Goal: Task Accomplishment & Management: Manage account settings

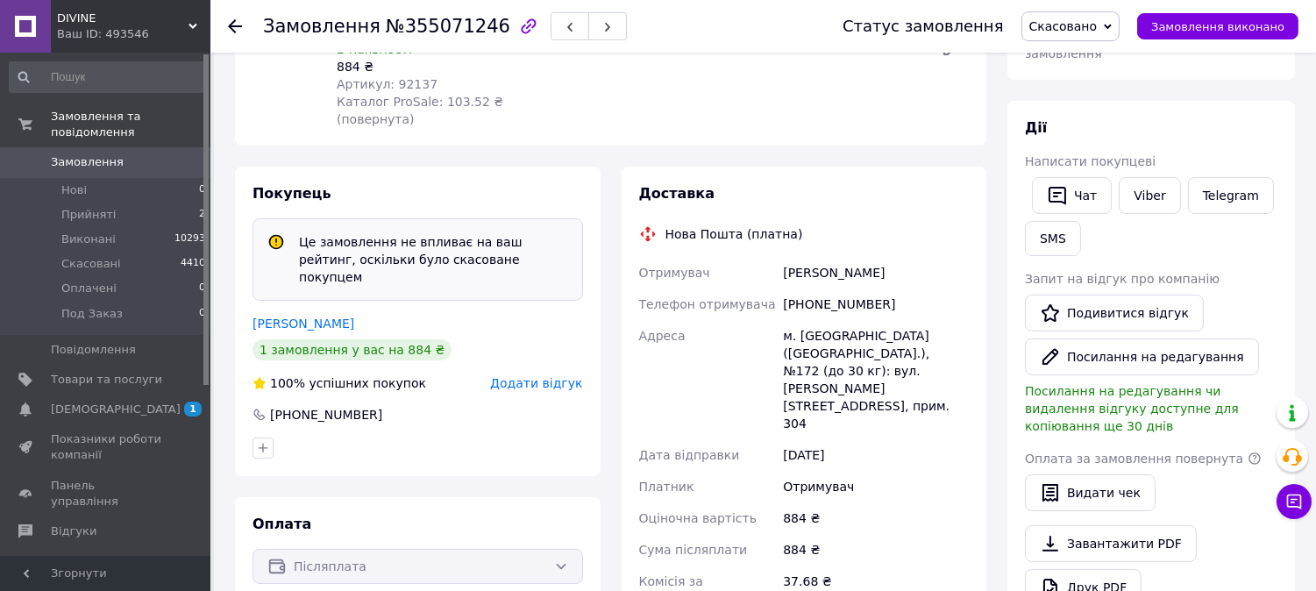
scroll to position [281, 0]
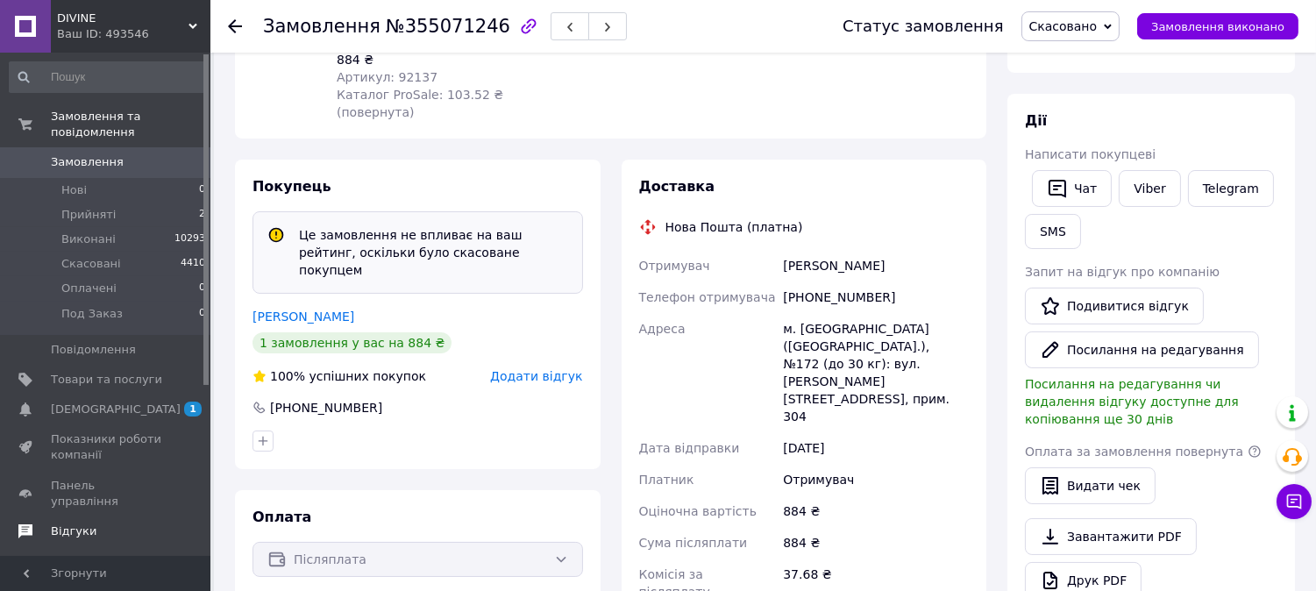
click at [65, 523] on span "Відгуки" at bounding box center [74, 531] width 46 height 16
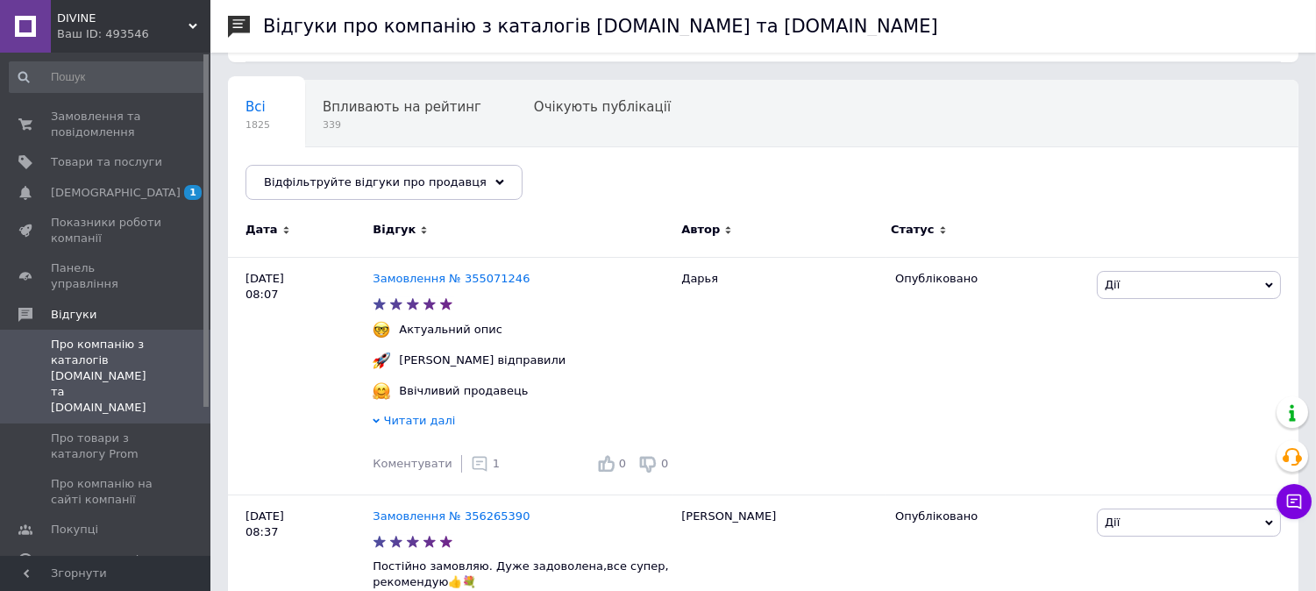
scroll to position [65, 0]
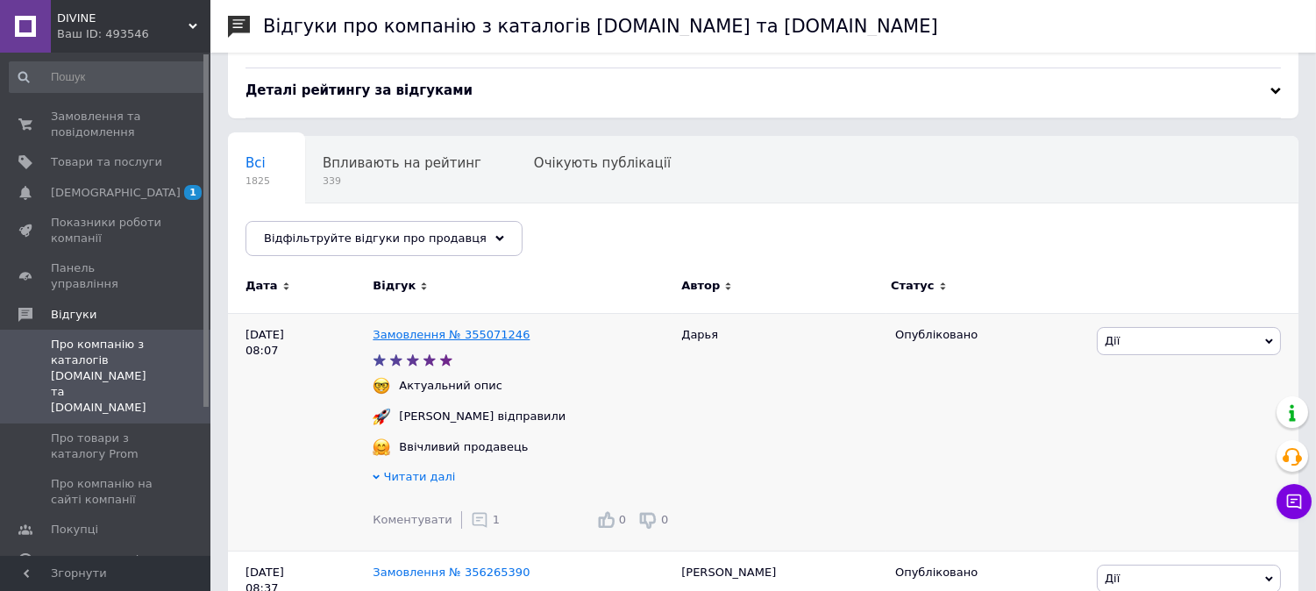
click at [452, 340] on link "Замовлення № 355071246" at bounding box center [451, 334] width 157 height 13
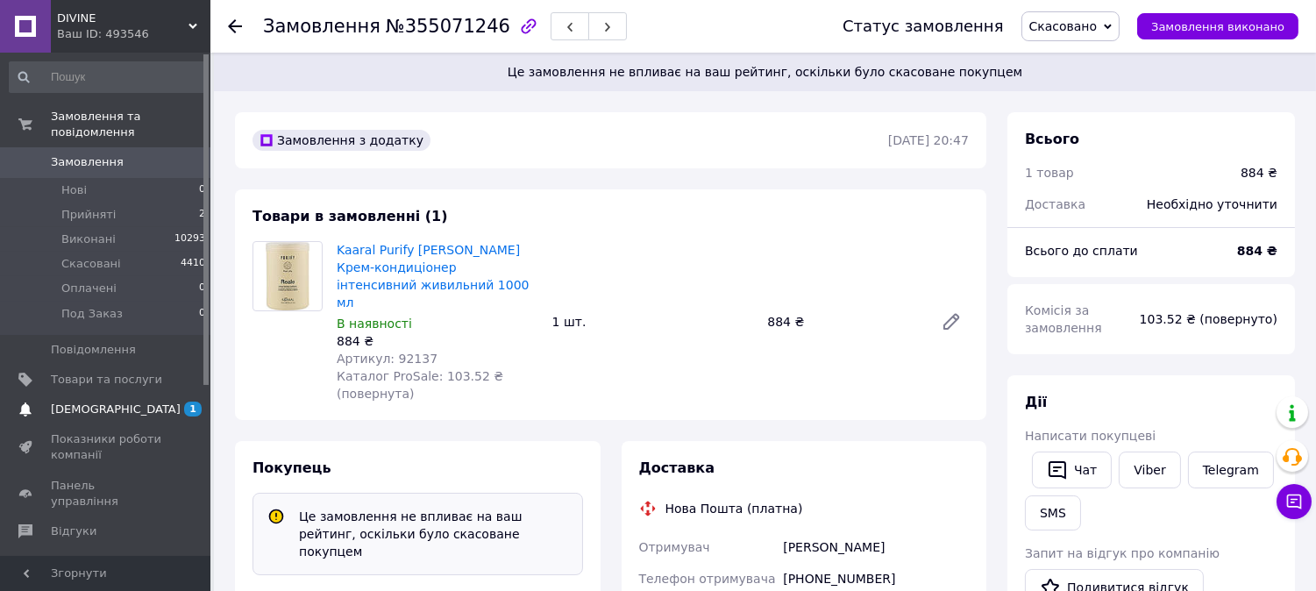
click at [110, 401] on span "[DEMOGRAPHIC_DATA]" at bounding box center [116, 409] width 130 height 16
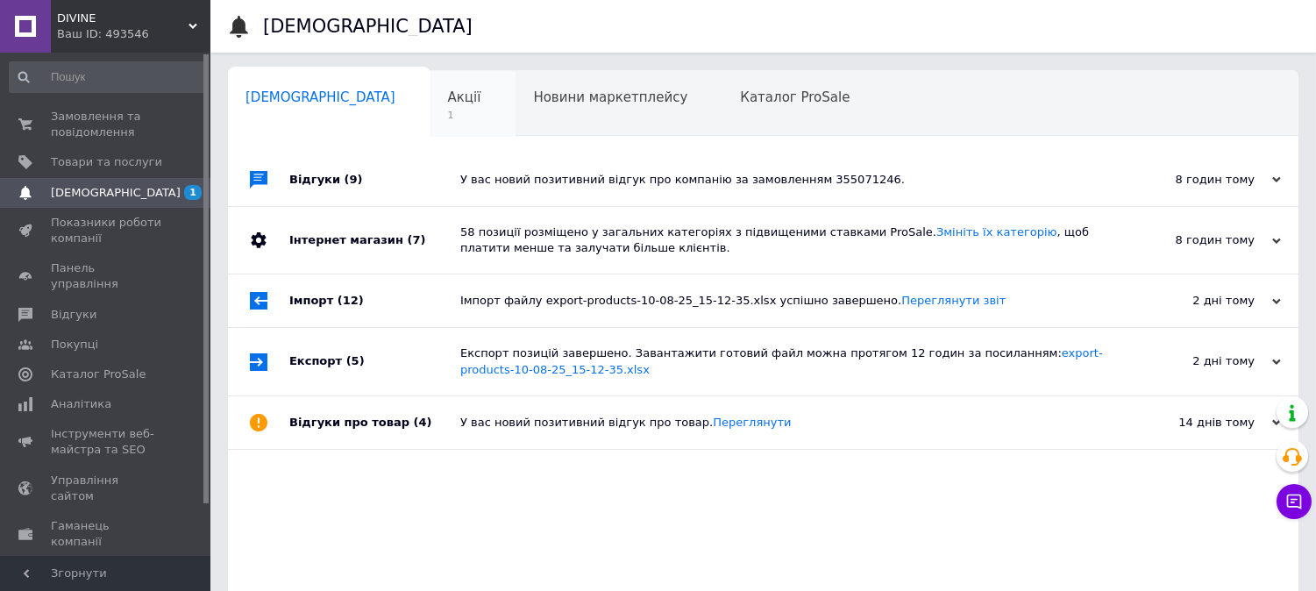
click at [448, 105] on span "Акції" at bounding box center [464, 97] width 33 height 16
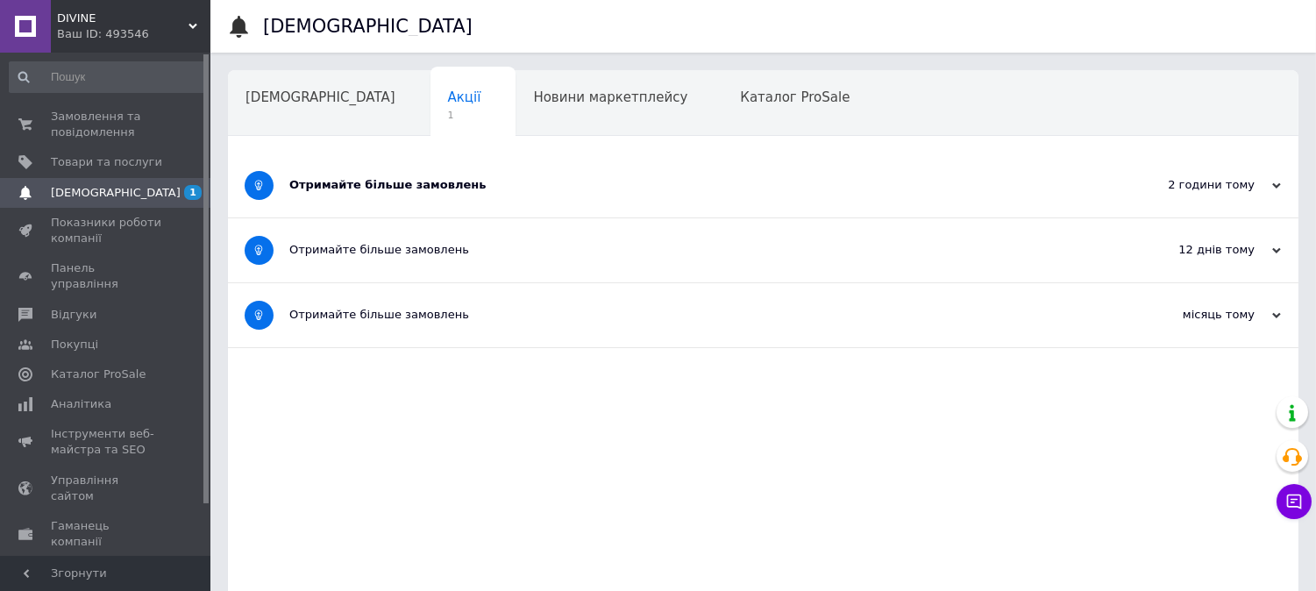
click at [369, 187] on div "Отримайте більше замовлень" at bounding box center [697, 185] width 816 height 16
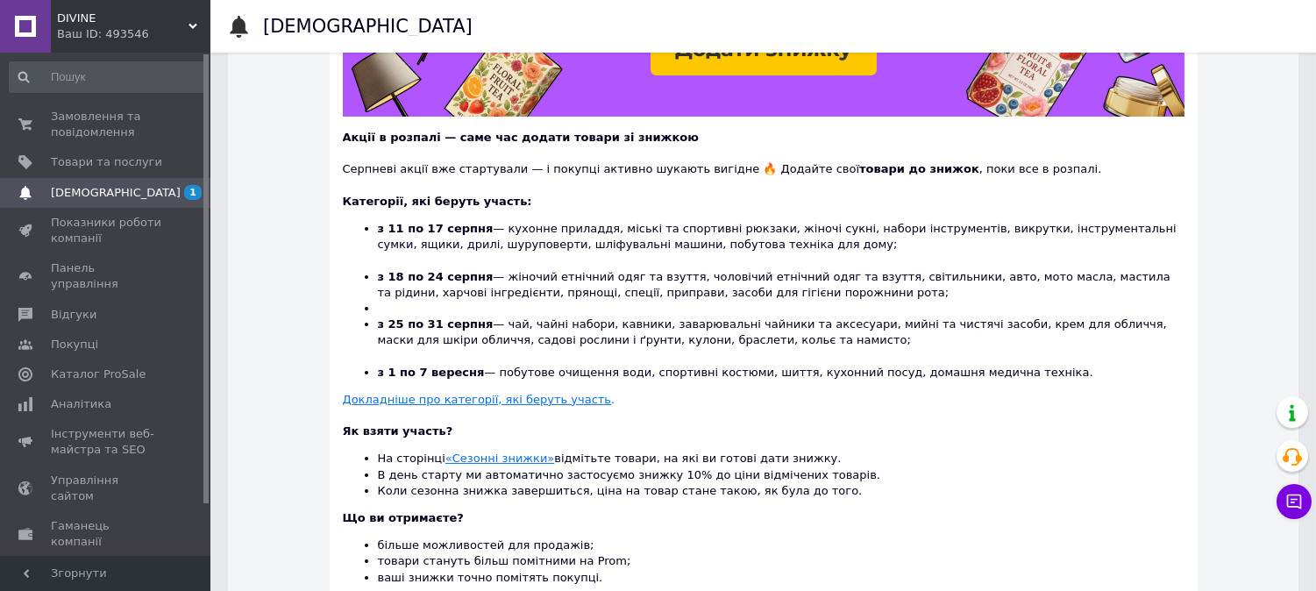
scroll to position [354, 0]
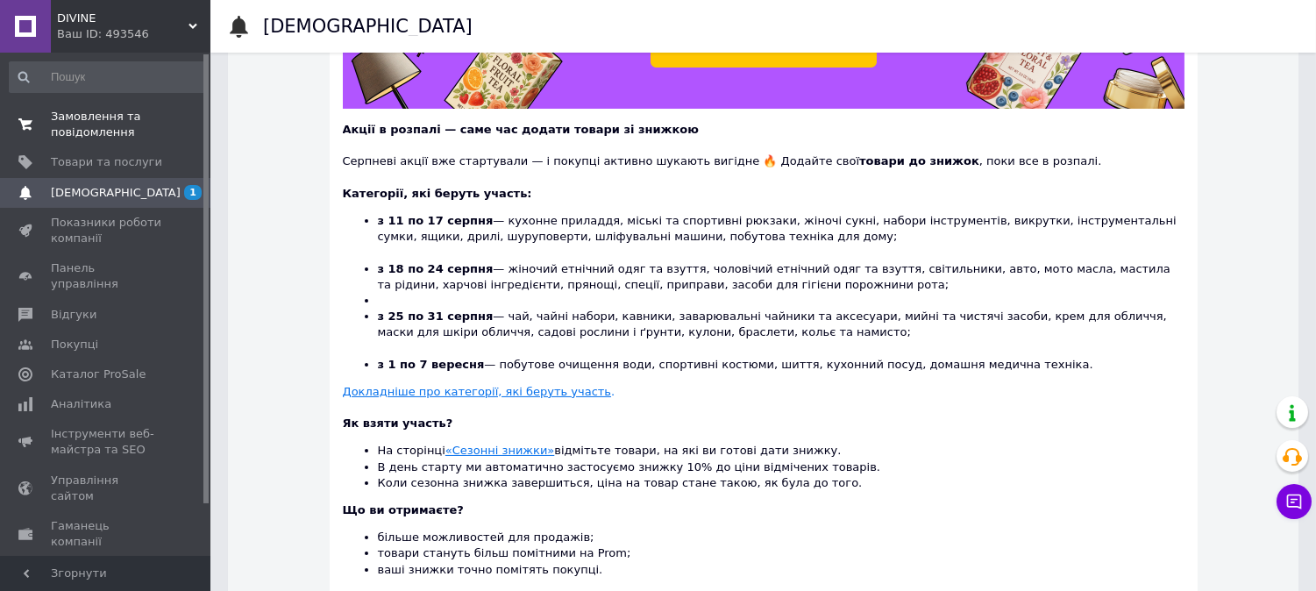
click at [67, 128] on span "Замовлення та повідомлення" at bounding box center [106, 125] width 111 height 32
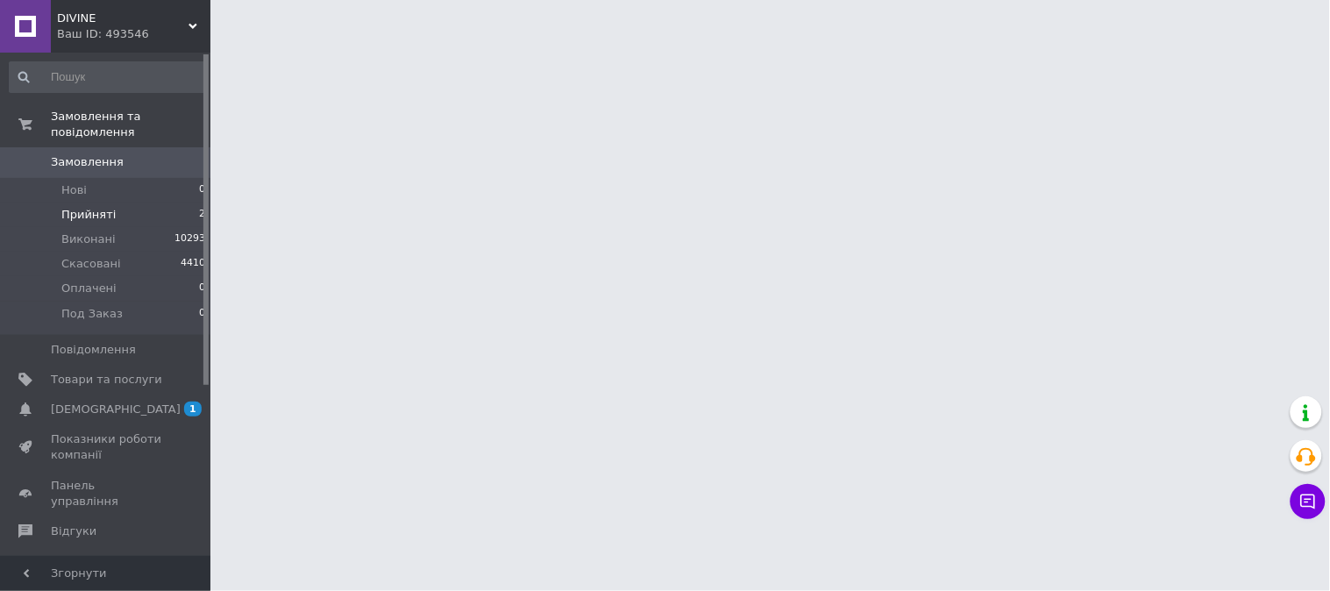
click at [92, 207] on span "Прийняті" at bounding box center [88, 215] width 54 height 16
click at [68, 207] on span "Прийняті" at bounding box center [88, 215] width 54 height 16
click at [65, 207] on span "Прийняті" at bounding box center [88, 215] width 54 height 16
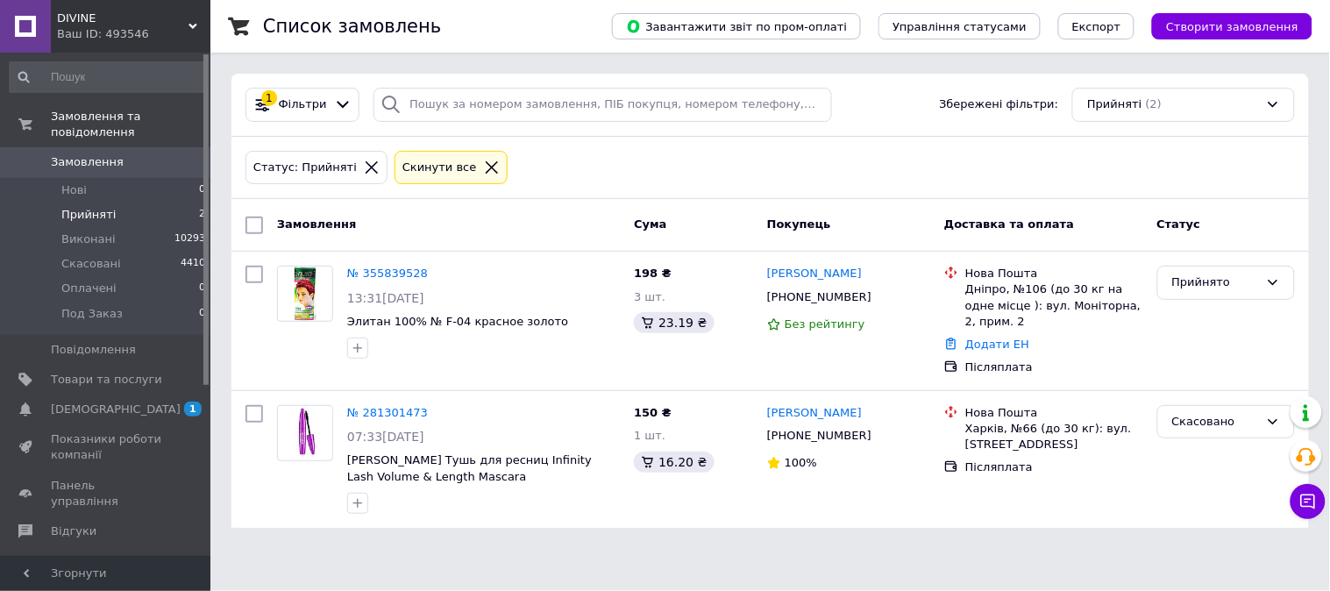
click at [77, 207] on span "Прийняті" at bounding box center [88, 215] width 54 height 16
click at [70, 182] on span "Нові" at bounding box center [73, 190] width 25 height 16
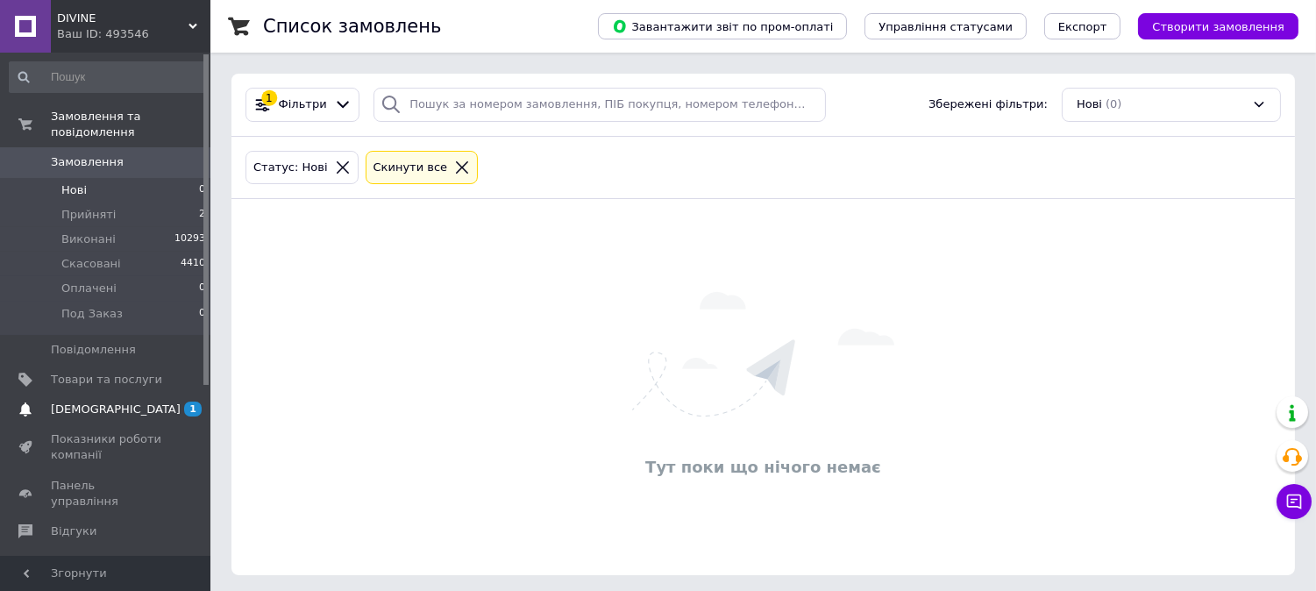
click at [98, 401] on span "[DEMOGRAPHIC_DATA]" at bounding box center [116, 409] width 130 height 16
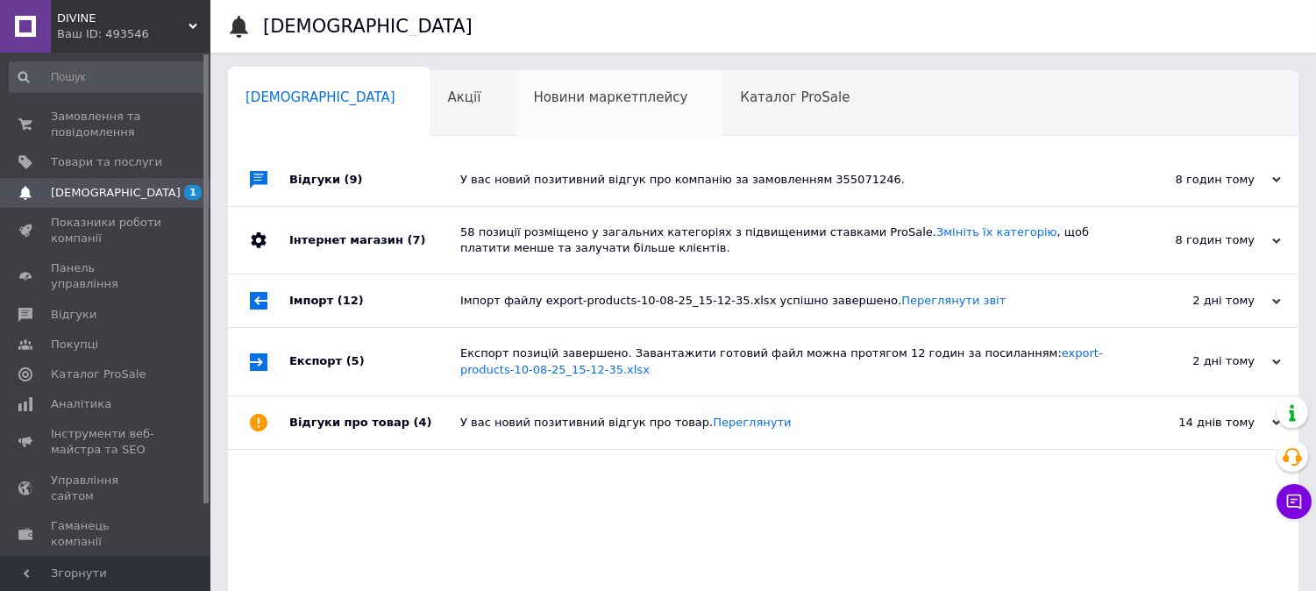
click at [555, 105] on div "Новини маркетплейсу 0" at bounding box center [618, 104] width 207 height 67
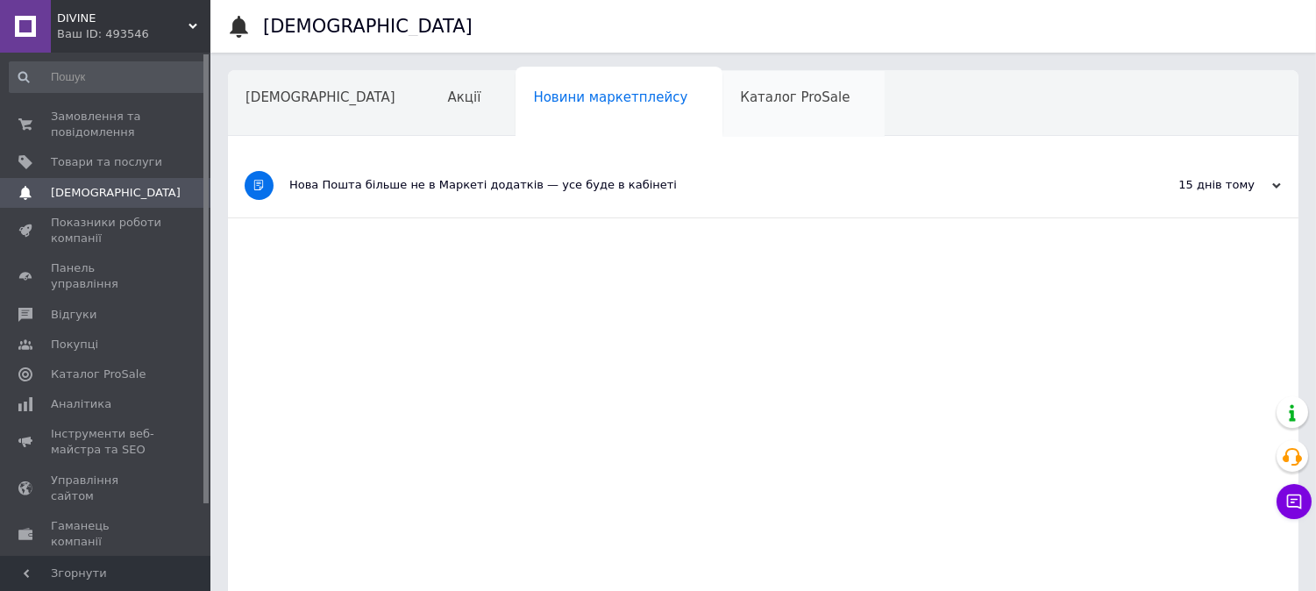
click at [740, 96] on span "Каталог ProSale" at bounding box center [795, 97] width 110 height 16
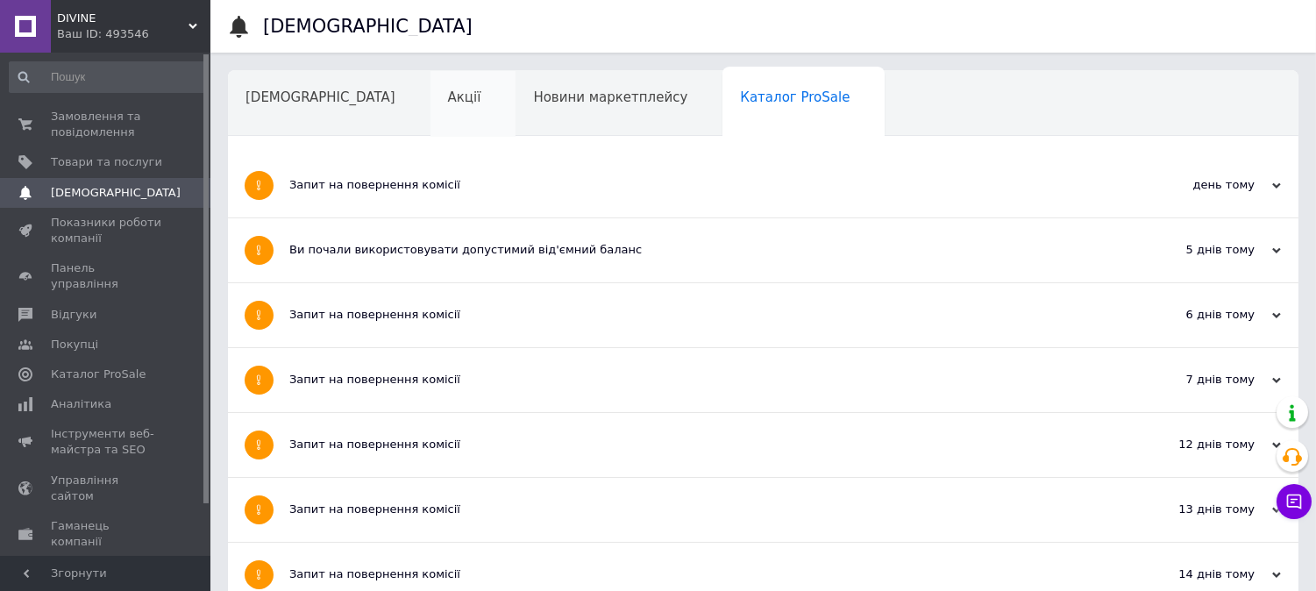
click at [430, 106] on div "Акції" at bounding box center [473, 104] width 86 height 67
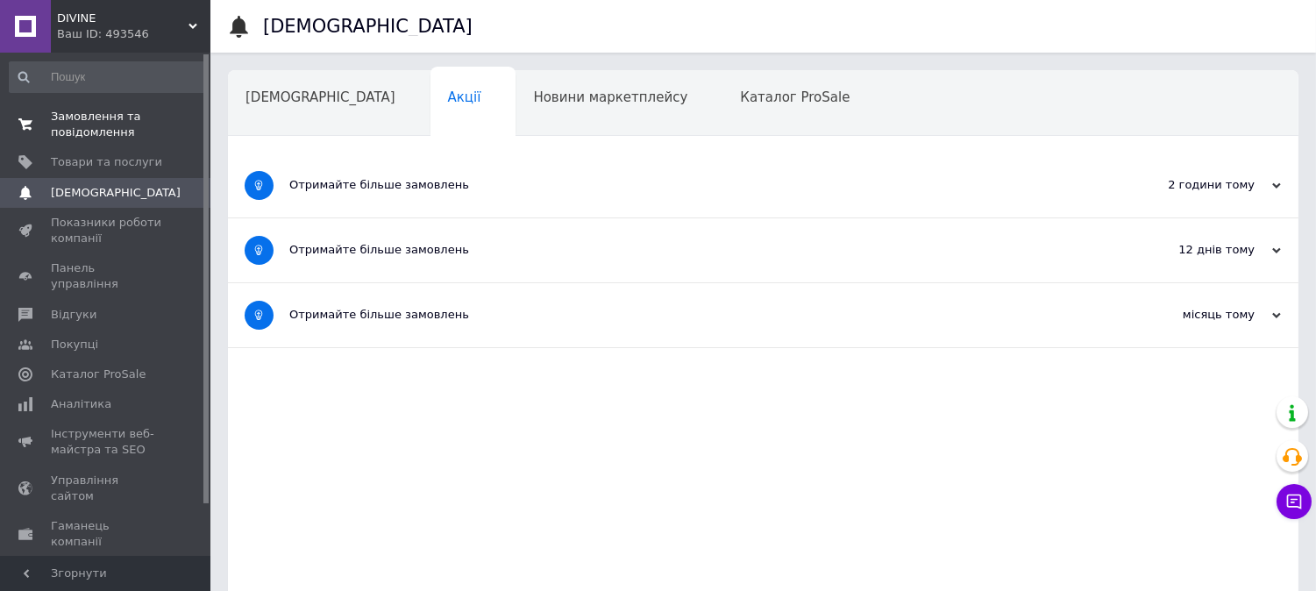
click at [111, 117] on span "Замовлення та повідомлення" at bounding box center [106, 125] width 111 height 32
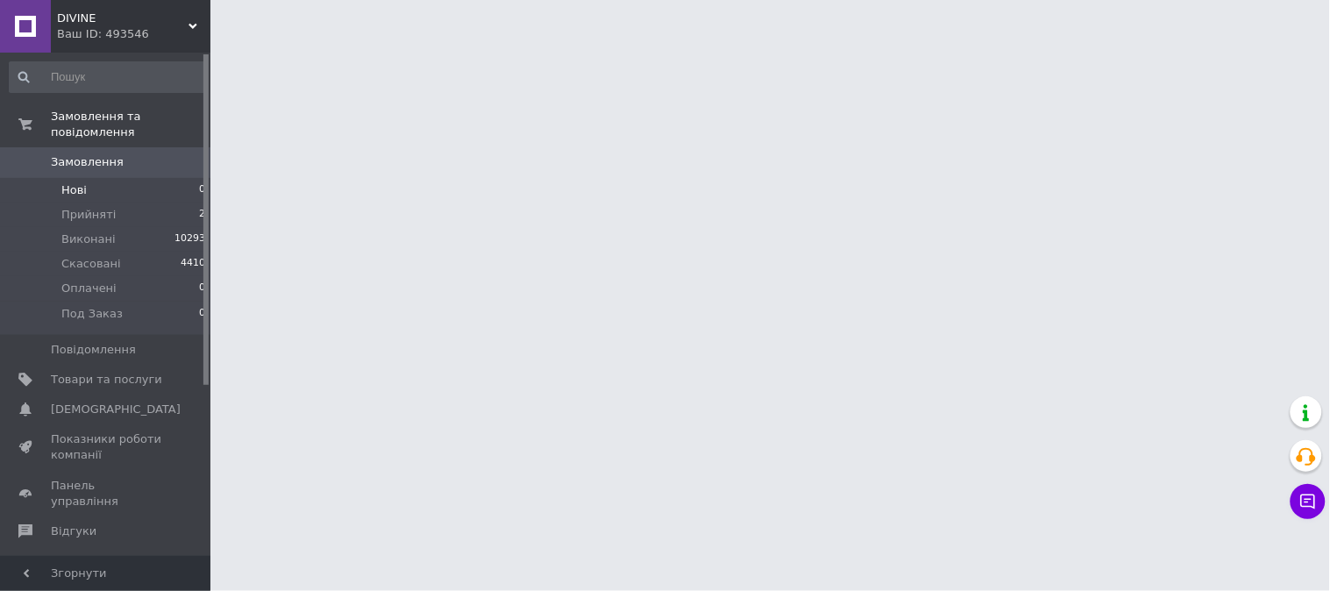
drag, startPoint x: 75, startPoint y: 176, endPoint x: 83, endPoint y: 182, distance: 10.0
click at [75, 182] on span "Нові" at bounding box center [73, 190] width 25 height 16
click at [89, 207] on span "Прийняті" at bounding box center [88, 215] width 54 height 16
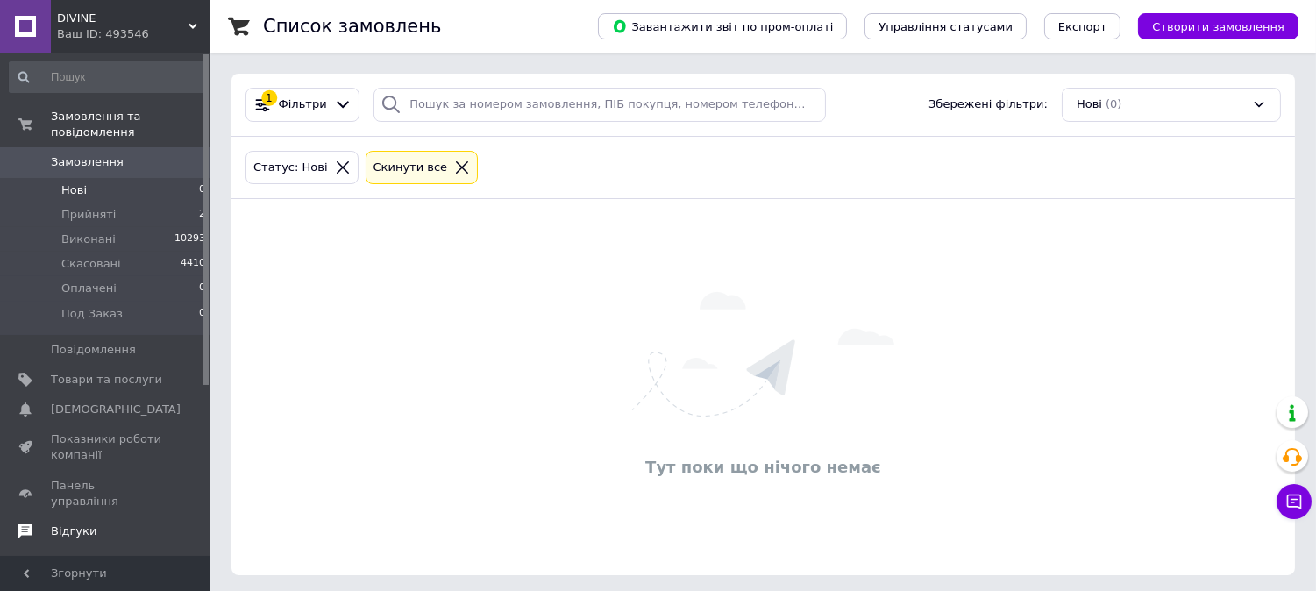
click at [76, 523] on span "Відгуки" at bounding box center [74, 531] width 46 height 16
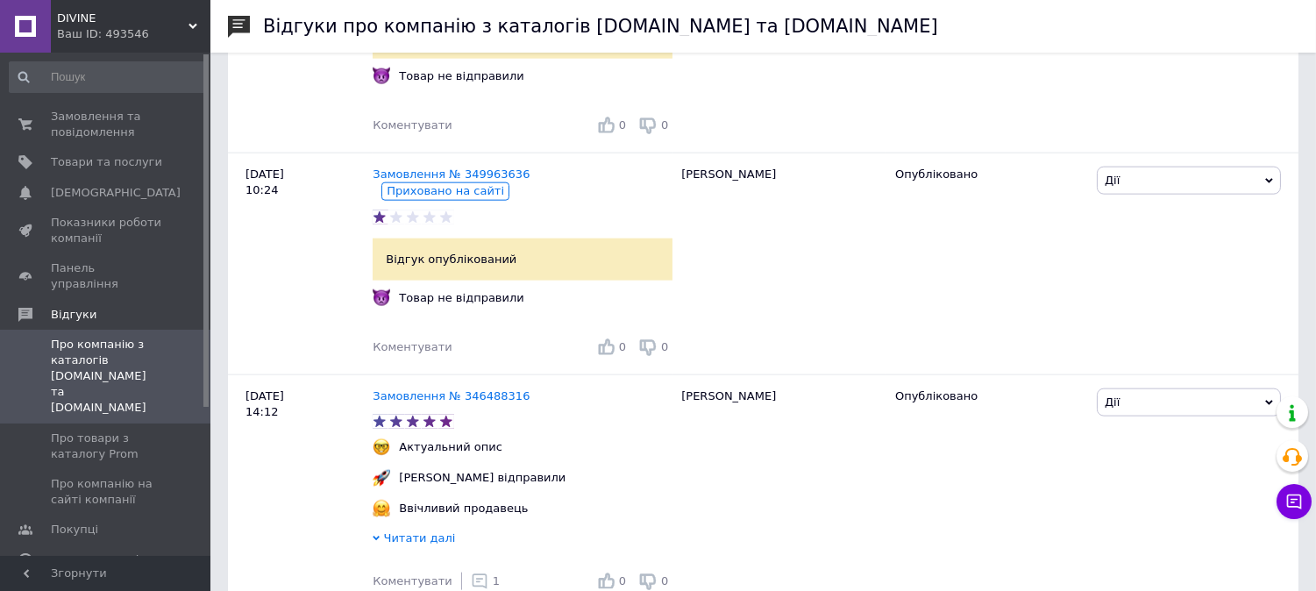
scroll to position [3914, 0]
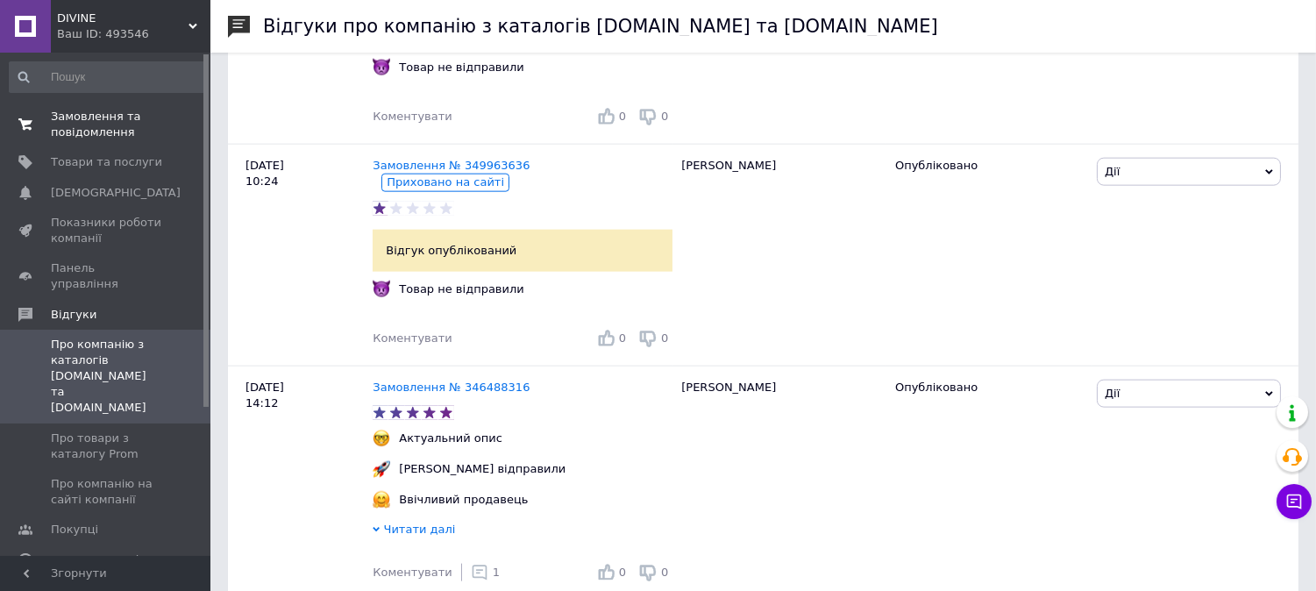
click at [100, 120] on span "Замовлення та повідомлення" at bounding box center [106, 125] width 111 height 32
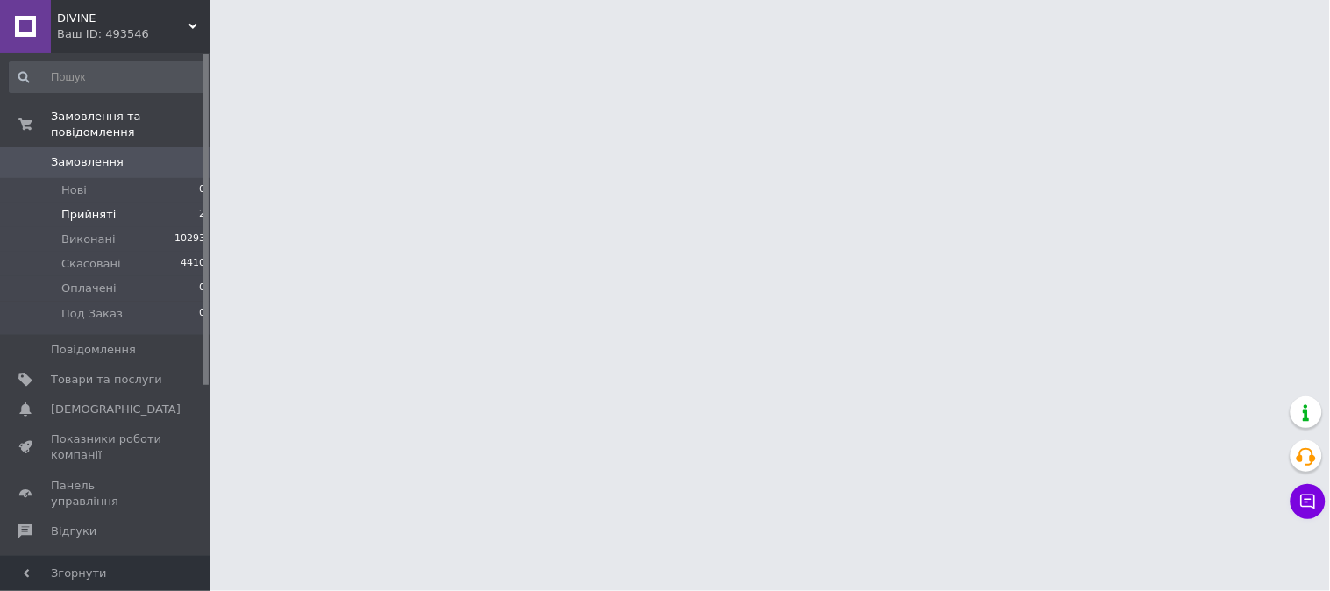
click at [95, 207] on span "Прийняті" at bounding box center [88, 215] width 54 height 16
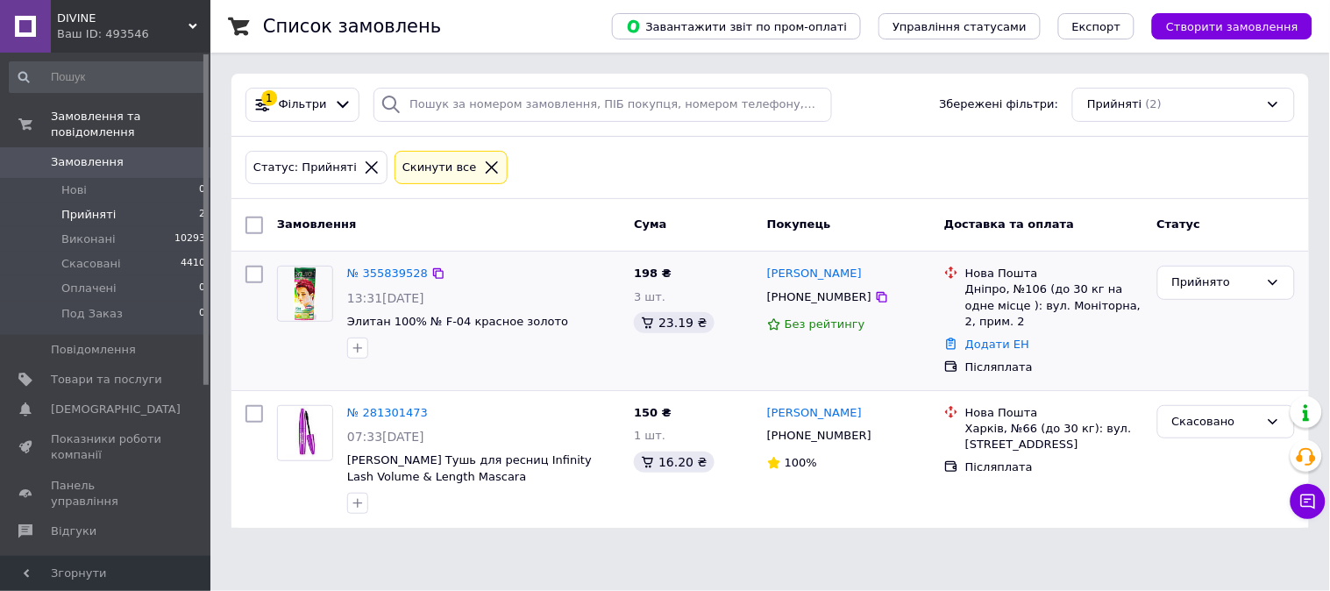
click at [316, 296] on img at bounding box center [305, 293] width 23 height 54
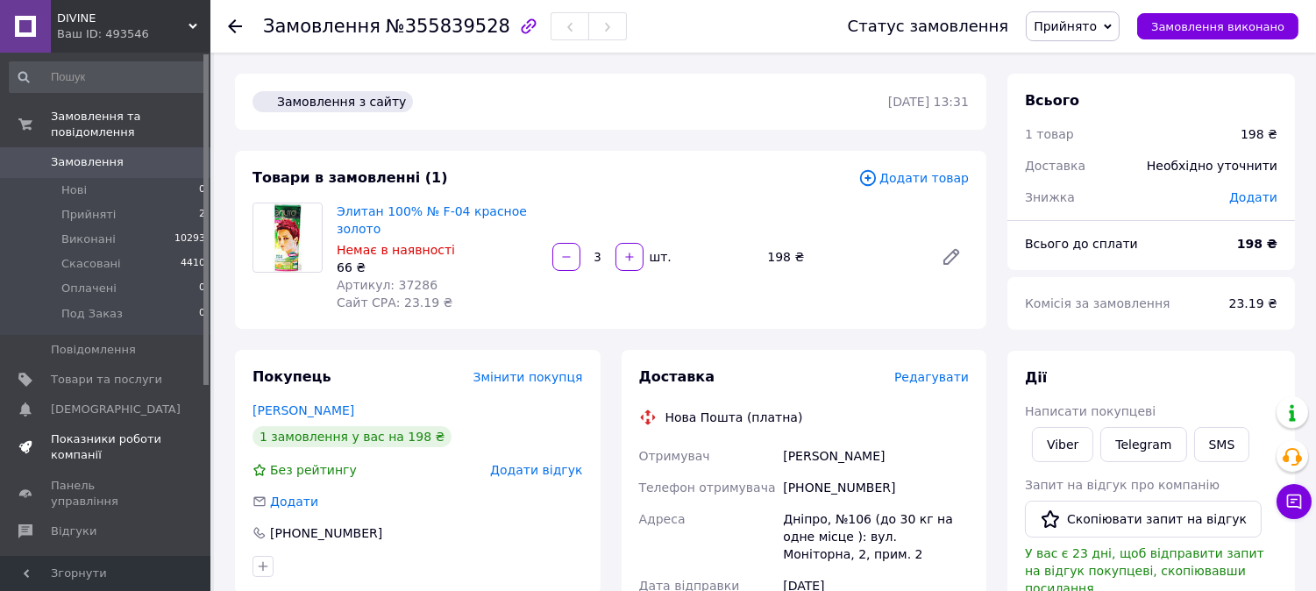
click at [70, 431] on span "Показники роботи компанії" at bounding box center [106, 447] width 111 height 32
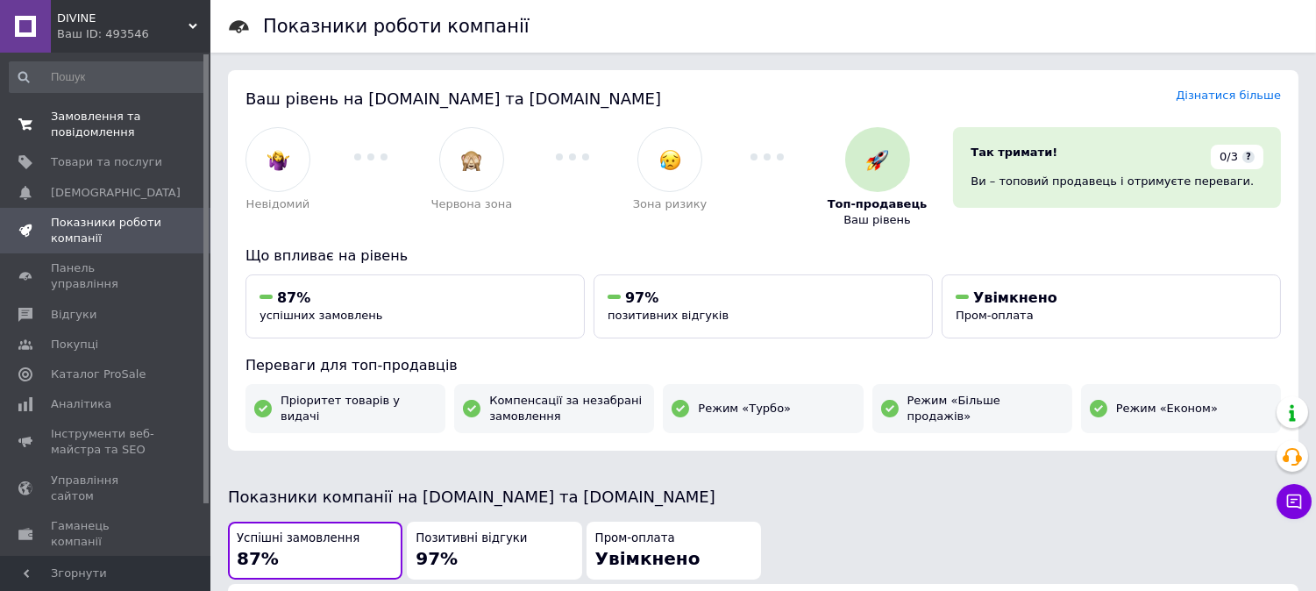
click at [97, 110] on span "Замовлення та повідомлення" at bounding box center [106, 125] width 111 height 32
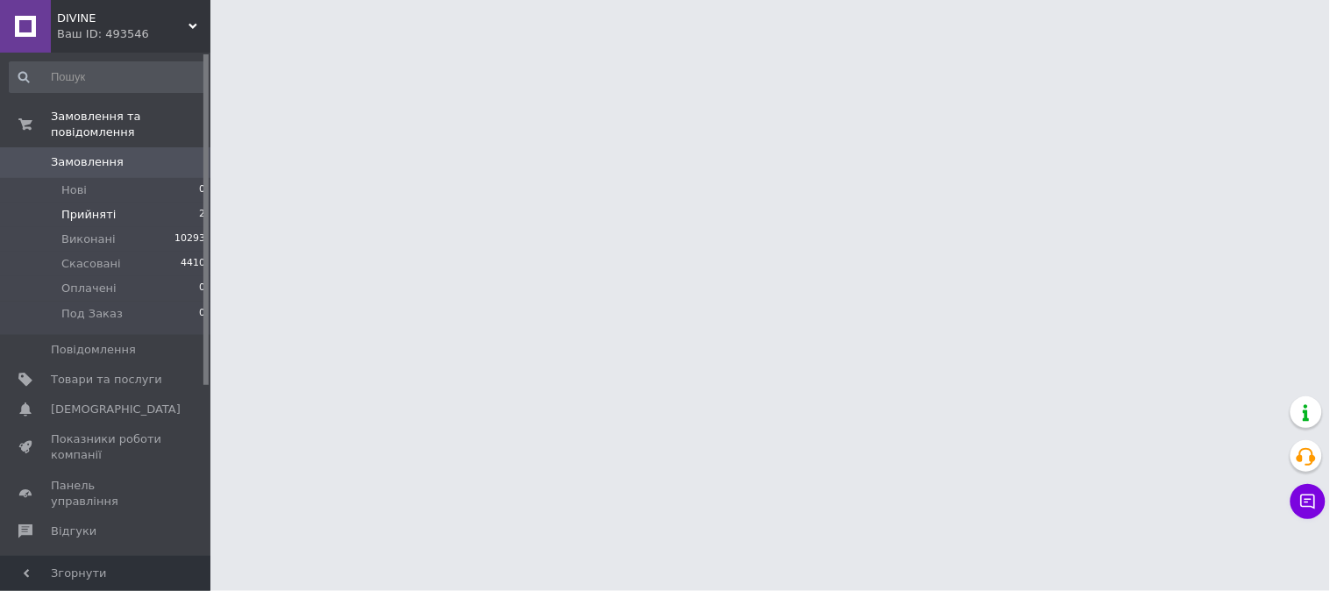
click at [85, 207] on span "Прийняті" at bounding box center [88, 215] width 54 height 16
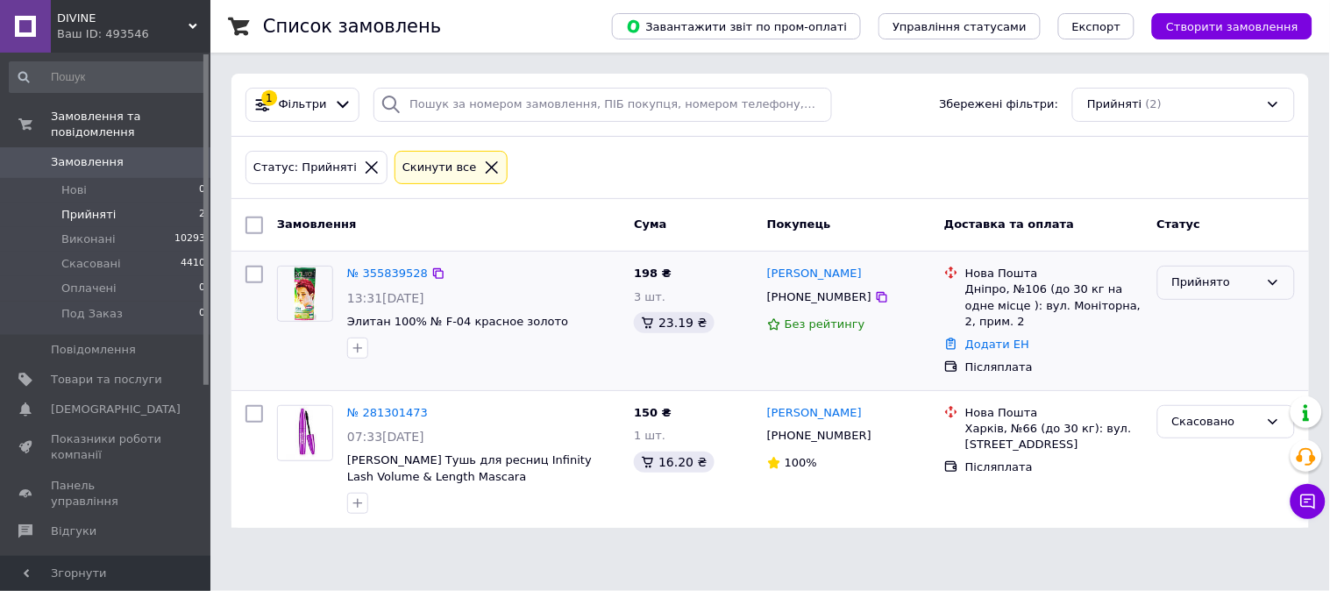
click at [1267, 283] on icon at bounding box center [1273, 282] width 14 height 14
click at [1221, 351] on li "Скасовано" at bounding box center [1226, 351] width 136 height 32
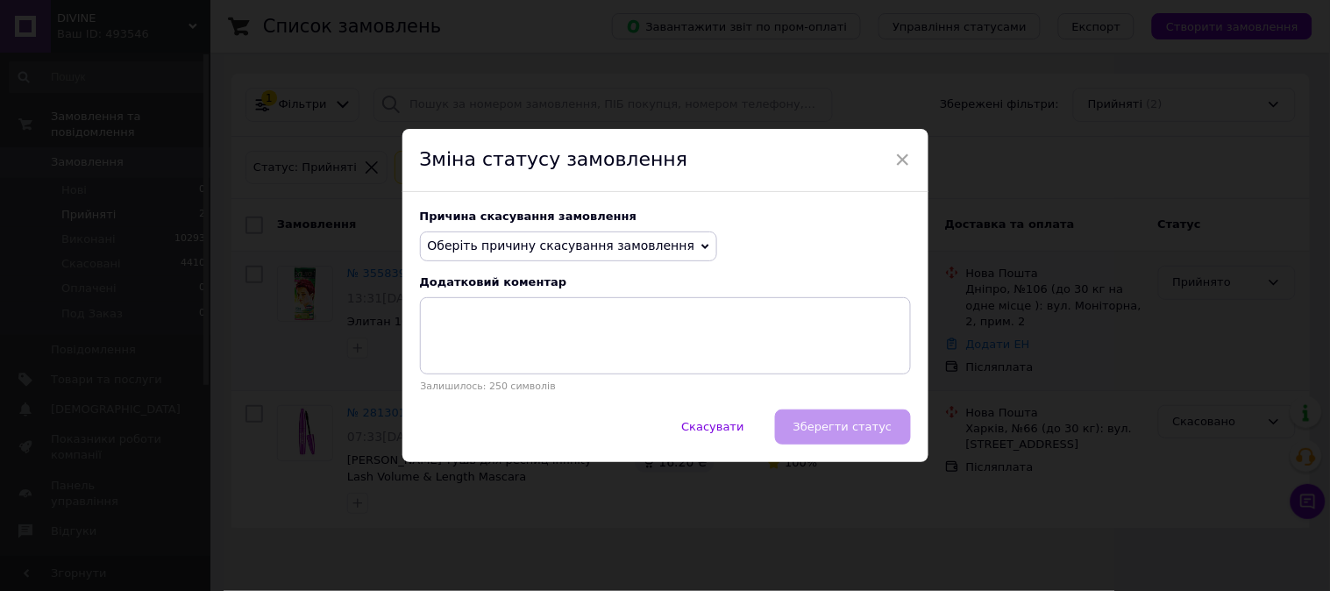
click at [657, 247] on span "Оберіть причину скасування замовлення" at bounding box center [561, 245] width 267 height 14
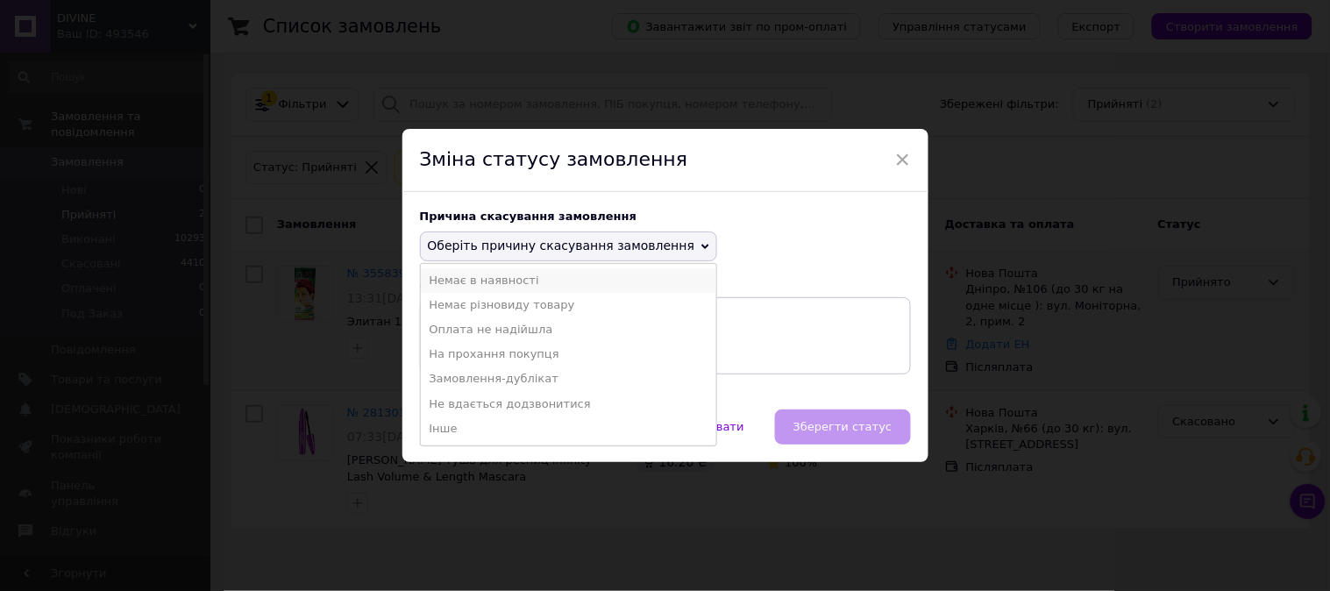
click at [529, 279] on li "Немає в наявності" at bounding box center [569, 280] width 296 height 25
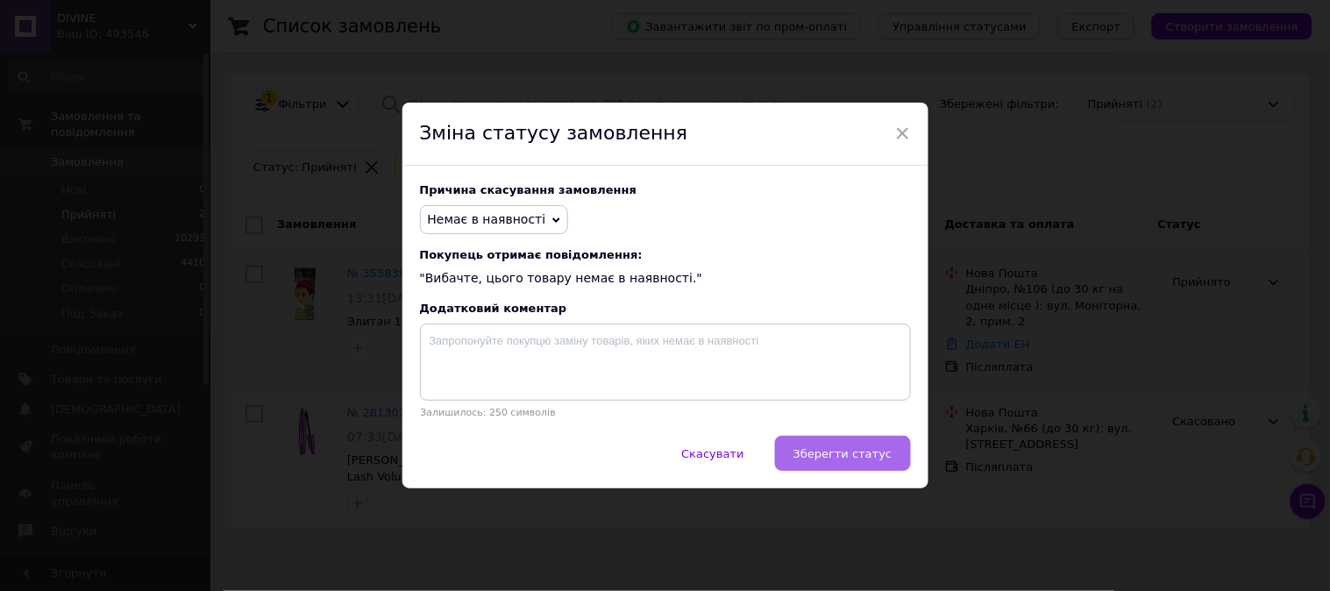
click at [845, 460] on span "Зберегти статус" at bounding box center [842, 453] width 99 height 13
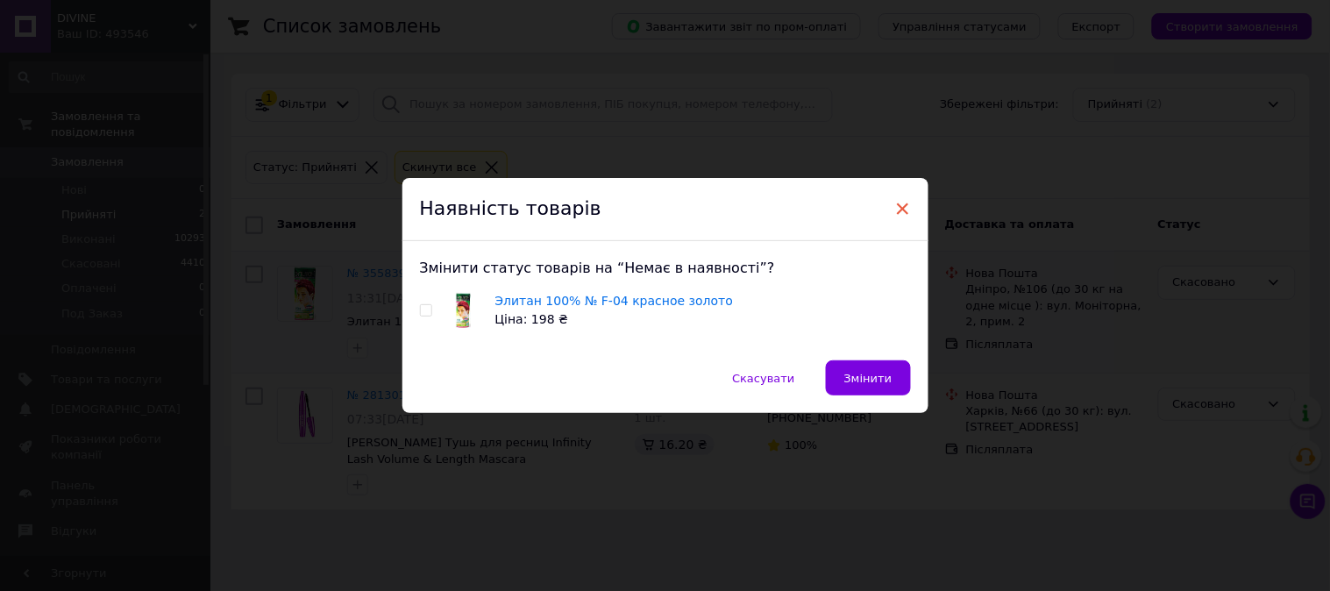
click at [898, 203] on span "×" at bounding box center [903, 209] width 16 height 30
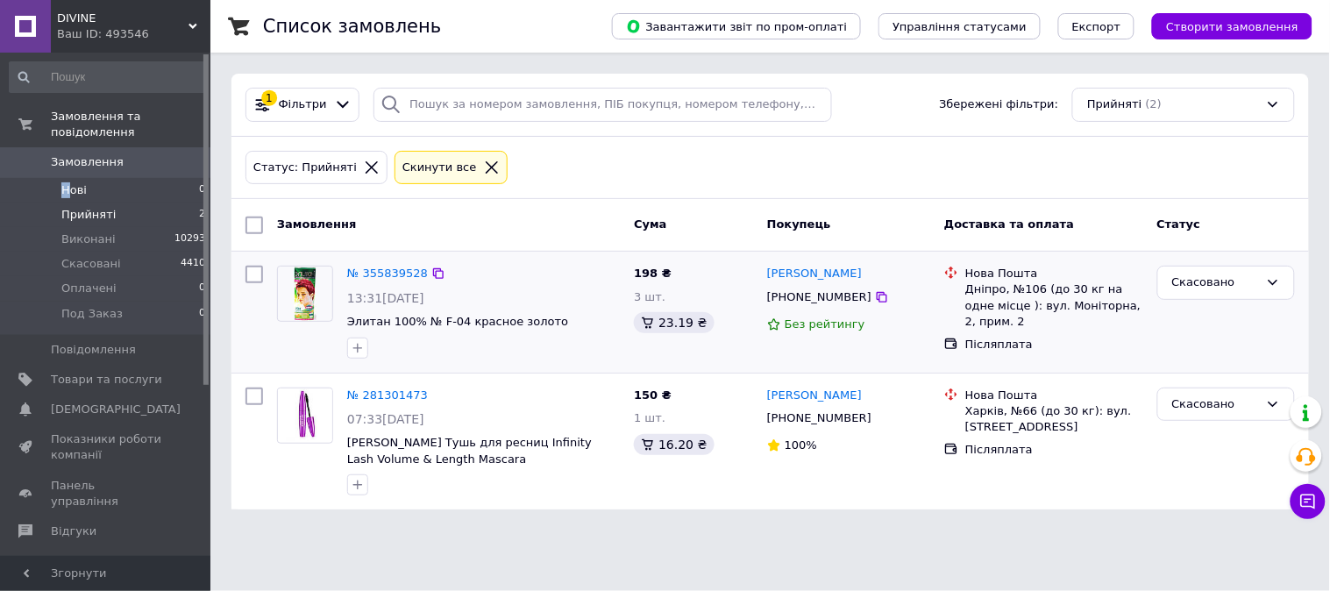
click at [67, 182] on span "Нові" at bounding box center [73, 190] width 25 height 16
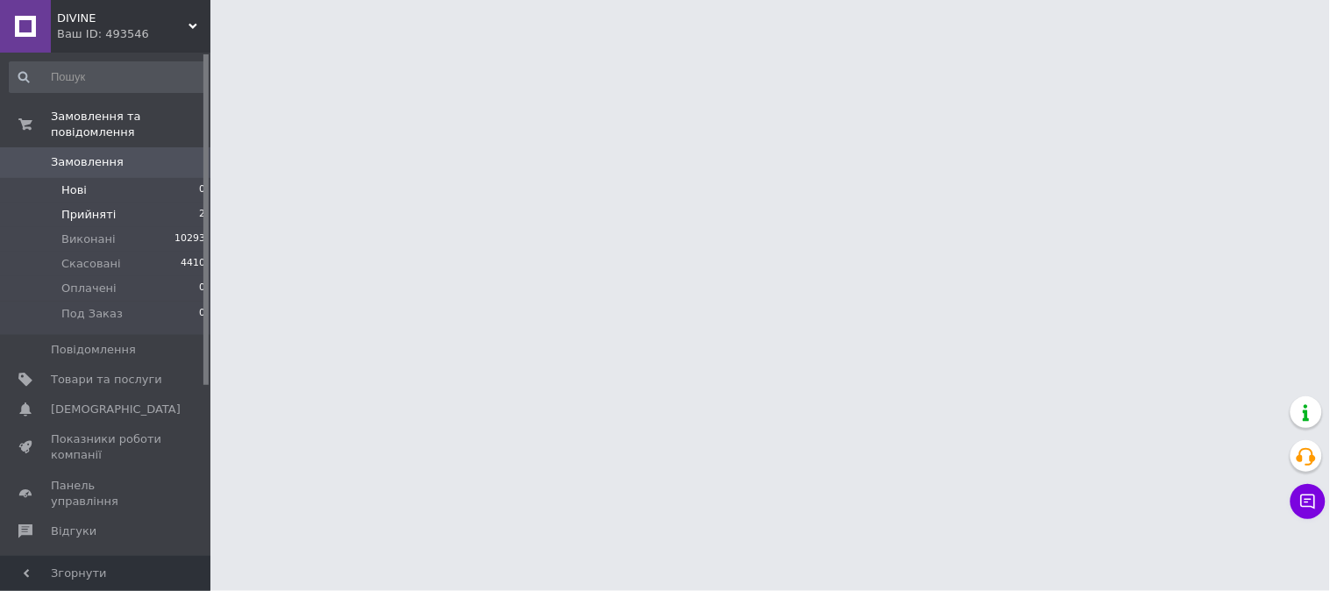
click at [85, 207] on span "Прийняті" at bounding box center [88, 215] width 54 height 16
click at [86, 178] on li "Нові 0" at bounding box center [108, 190] width 216 height 25
click at [82, 207] on span "Прийняті" at bounding box center [88, 215] width 54 height 16
drag, startPoint x: 82, startPoint y: 168, endPoint x: 86, endPoint y: 184, distance: 16.2
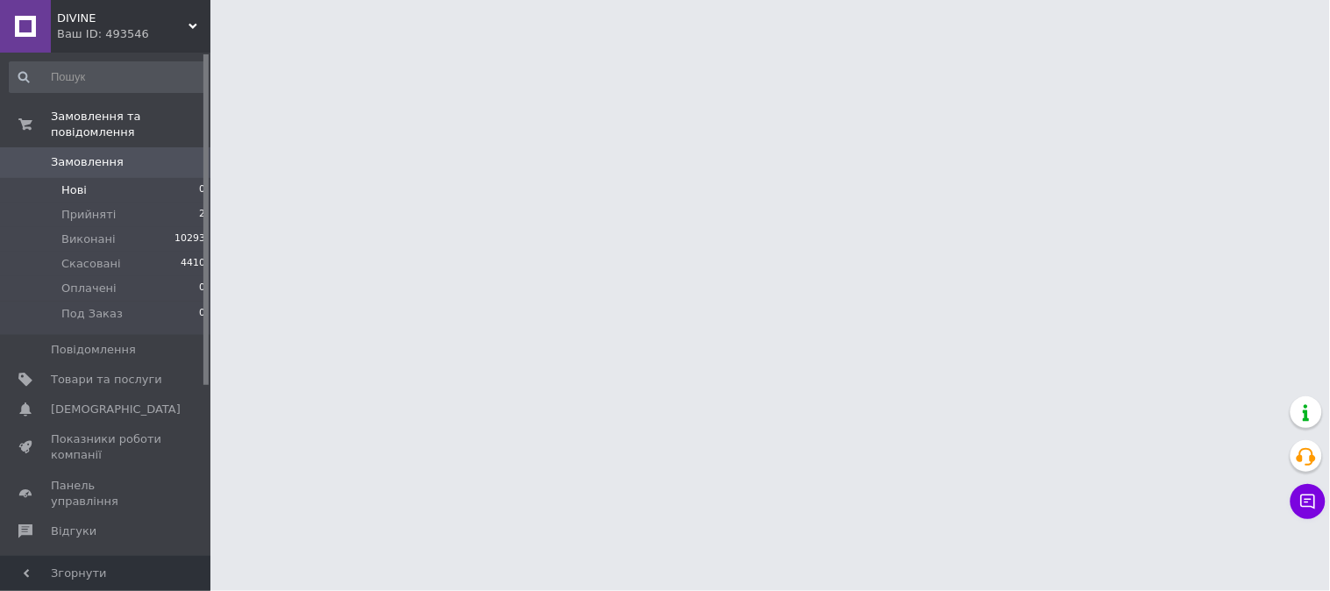
click at [82, 182] on span "Нові" at bounding box center [73, 190] width 25 height 16
click at [89, 207] on span "Прийняті" at bounding box center [88, 215] width 54 height 16
click at [98, 207] on span "Прийняті" at bounding box center [88, 215] width 54 height 16
click at [74, 252] on li "Скасовані 4410" at bounding box center [108, 264] width 216 height 25
click at [84, 276] on li "Оплачені 0" at bounding box center [108, 288] width 216 height 25
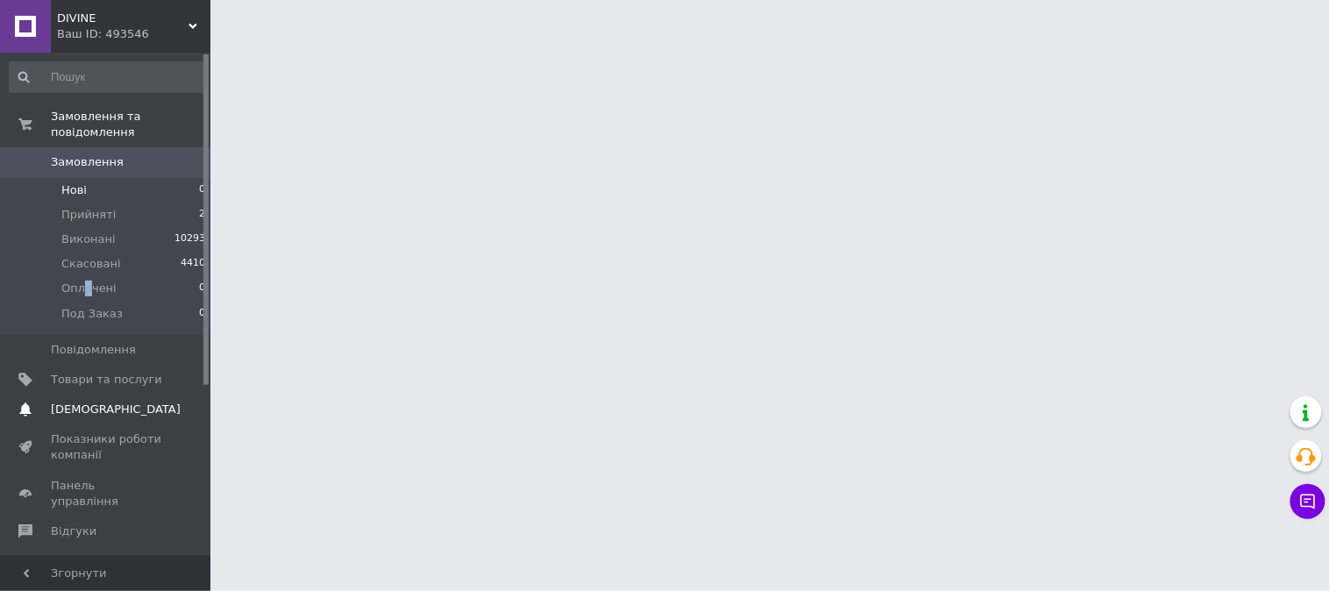
click at [73, 401] on span "[DEMOGRAPHIC_DATA]" at bounding box center [116, 409] width 130 height 16
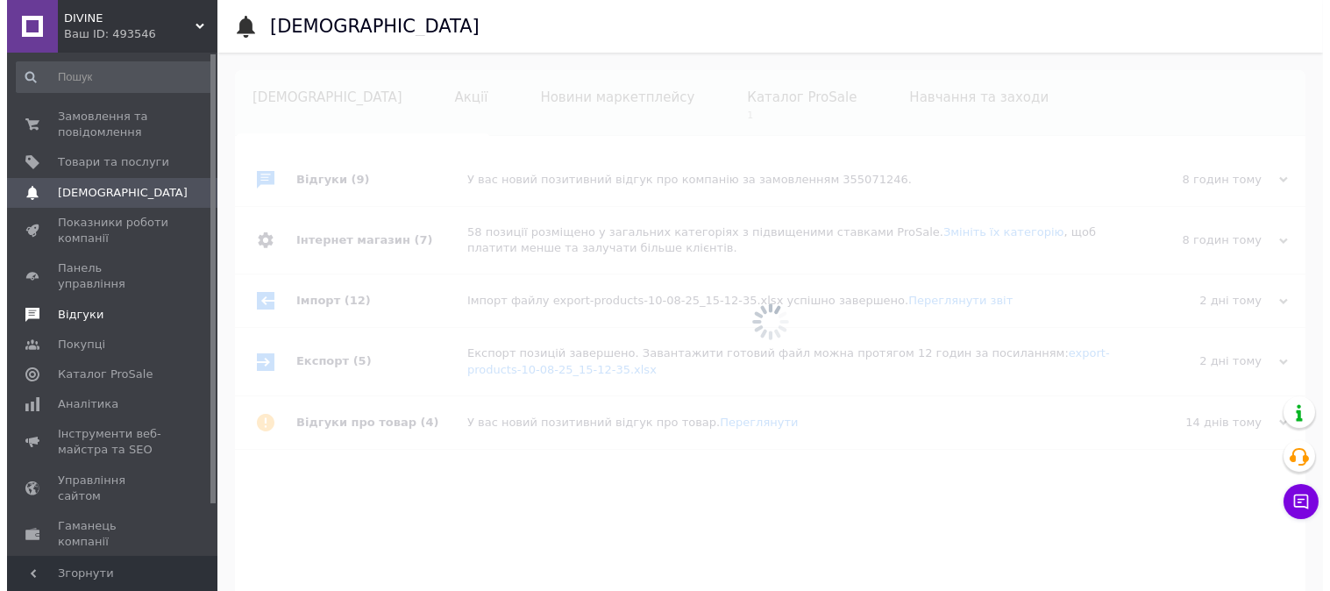
scroll to position [0, 28]
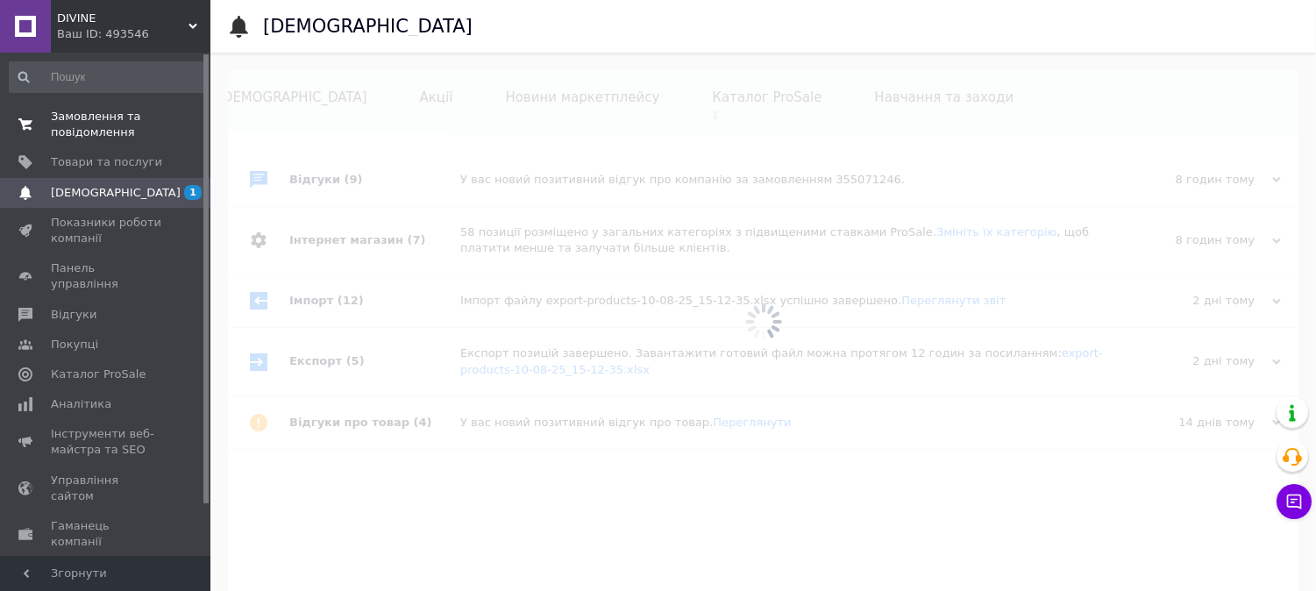
click at [83, 123] on span "Замовлення та повідомлення" at bounding box center [106, 125] width 111 height 32
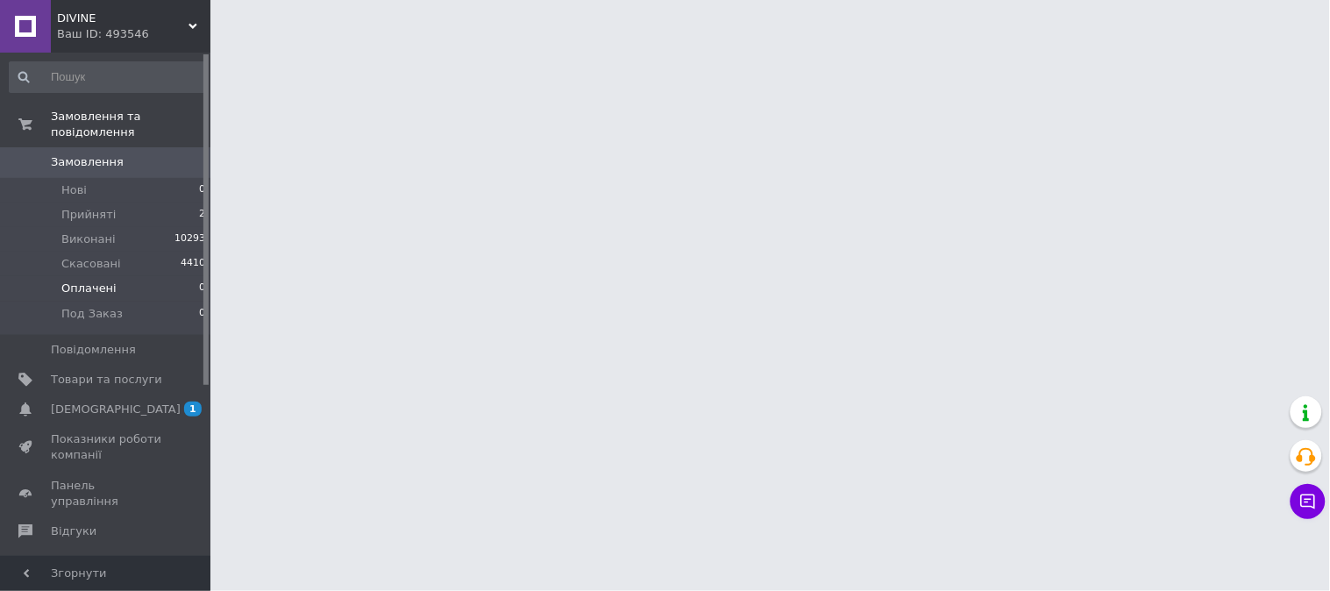
click at [79, 280] on span "Оплачені" at bounding box center [88, 288] width 55 height 16
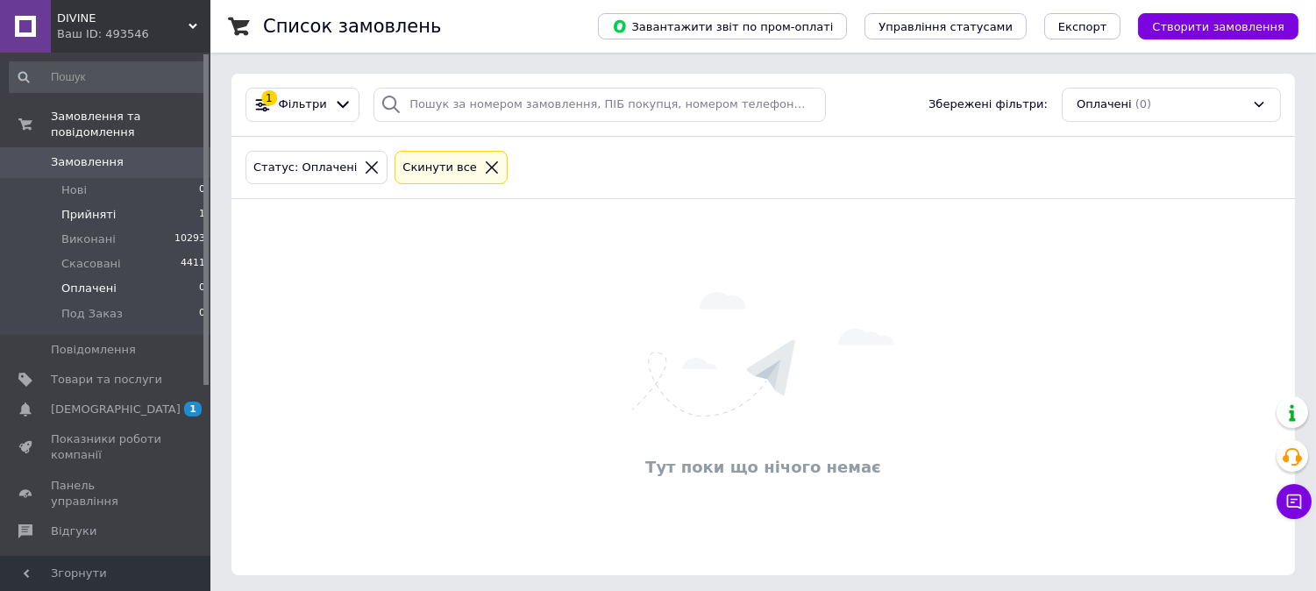
click at [88, 207] on span "Прийняті" at bounding box center [88, 215] width 54 height 16
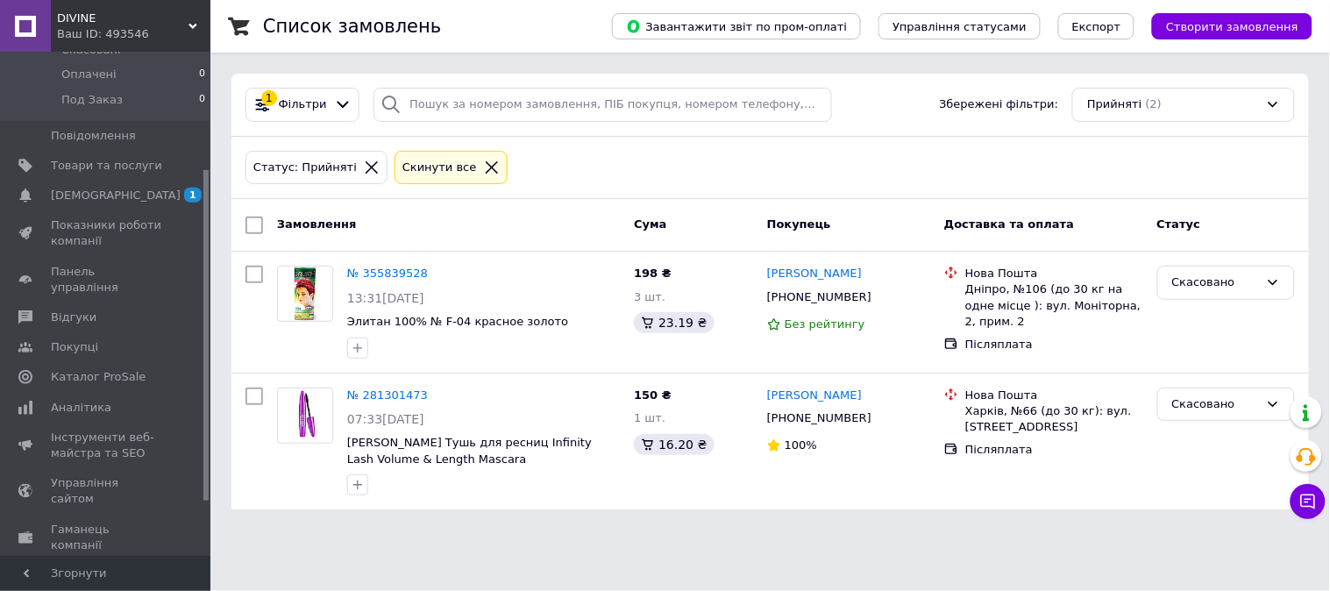
scroll to position [259, 0]
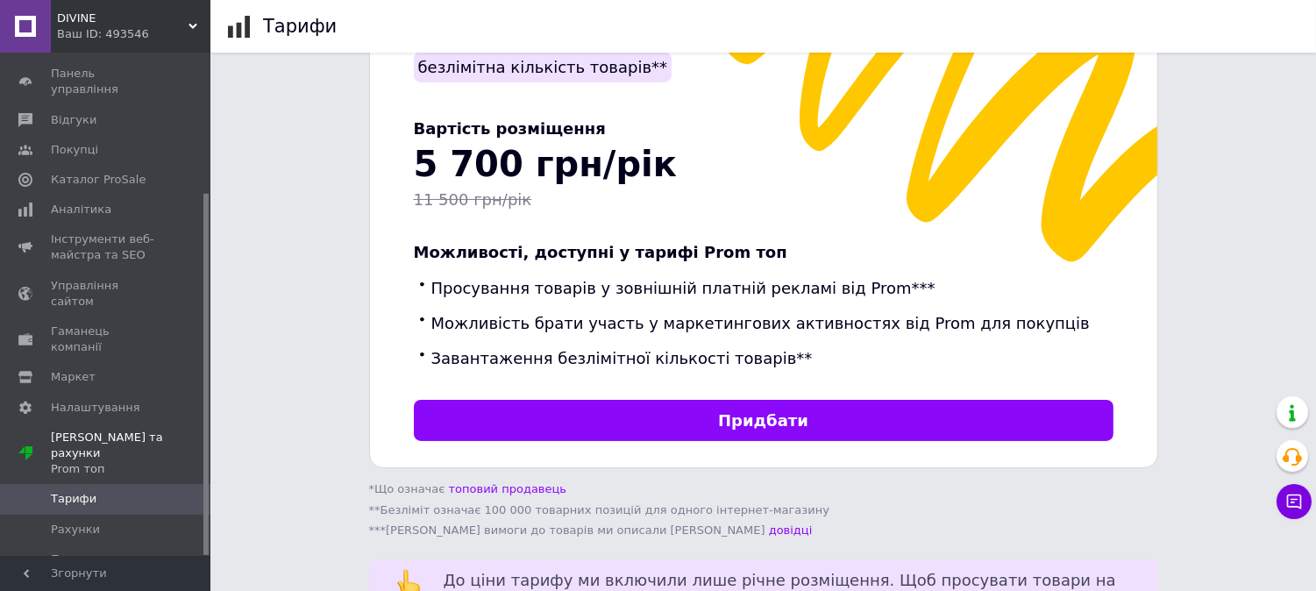
scroll to position [451, 0]
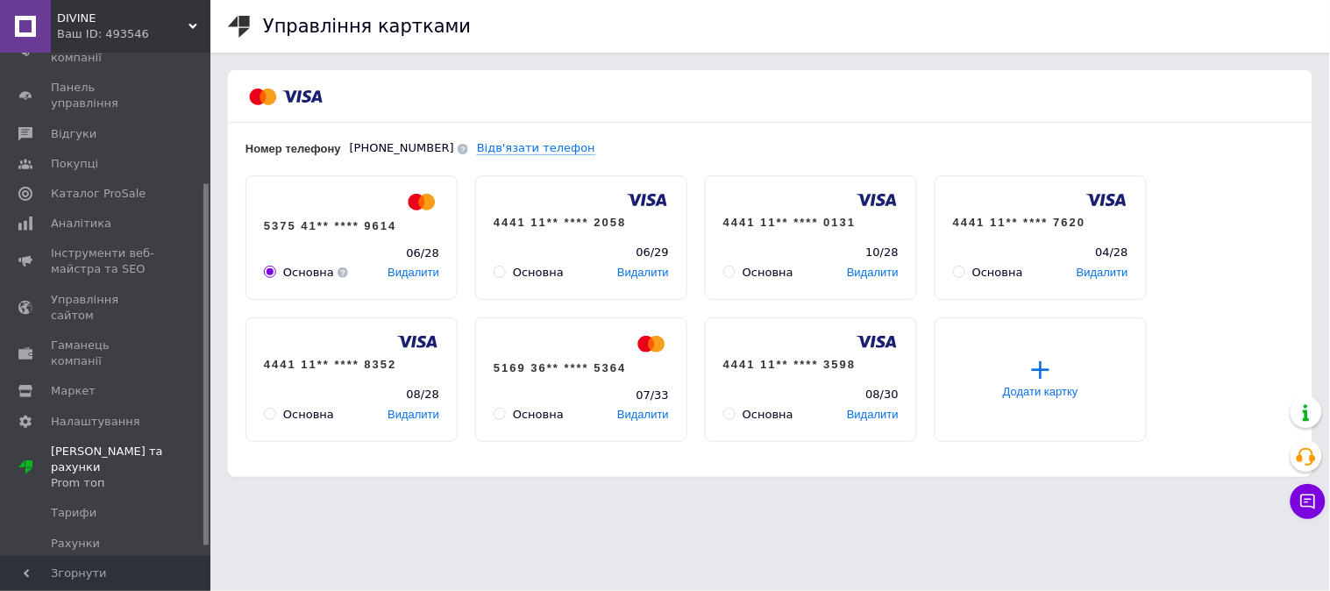
scroll to position [195, 0]
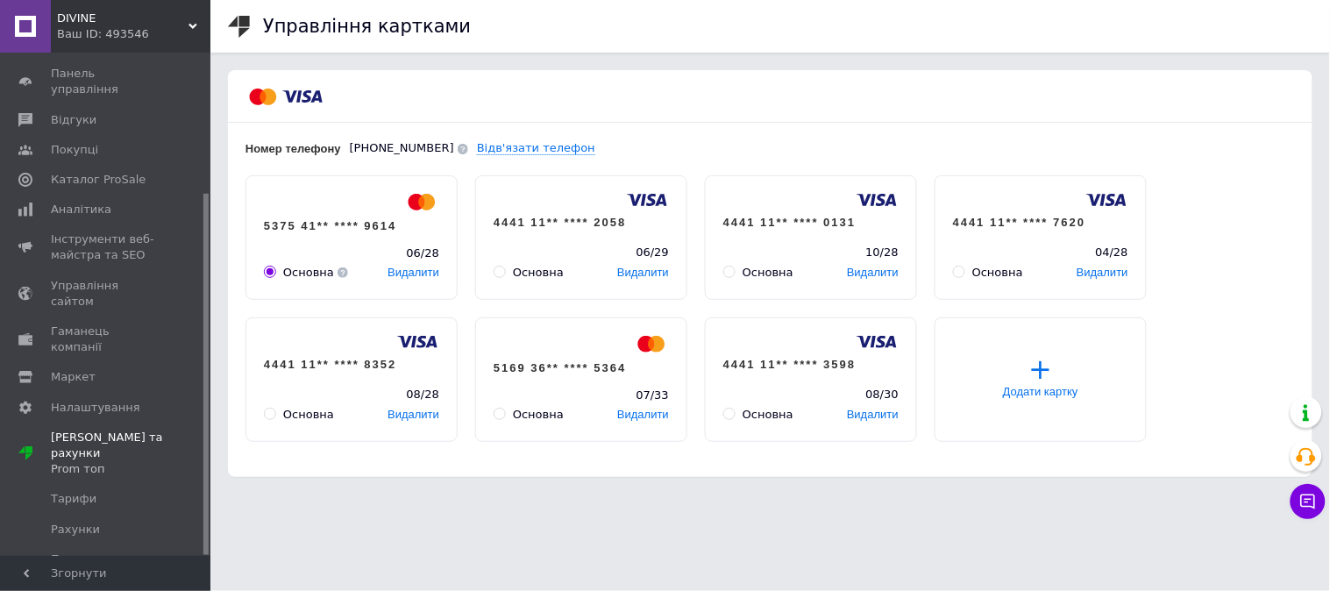
drag, startPoint x: 206, startPoint y: 335, endPoint x: 198, endPoint y: 514, distance: 179.0
click at [198, 514] on div "Замовлення та повідомлення 0 0 Товари та послуги Сповіщення 1 Показники роботи …" at bounding box center [105, 304] width 210 height 503
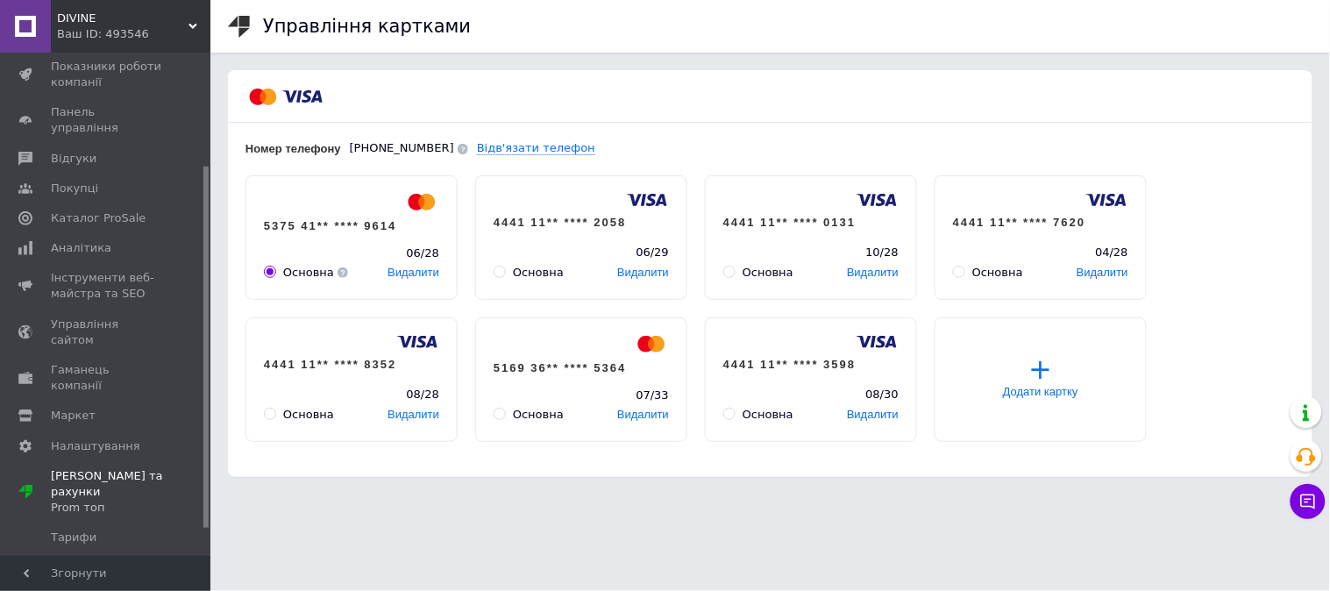
drag, startPoint x: 203, startPoint y: 494, endPoint x: 212, endPoint y: 458, distance: 37.8
click at [213, 463] on div "DIVINE Ваш ID: 493546 Сайт DIVINE Кабінет покупця Перевірити стан системи Сторі…" at bounding box center [665, 247] width 1330 height 494
click at [58, 360] on link "Гаманець компанії" at bounding box center [108, 383] width 216 height 46
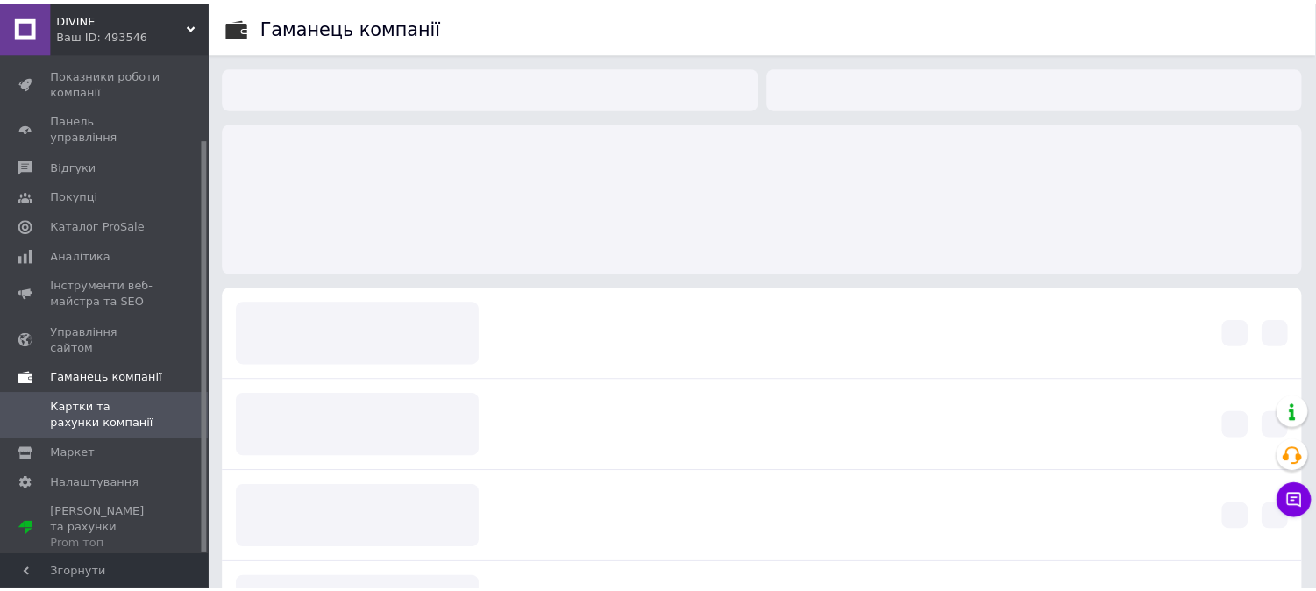
scroll to position [103, 0]
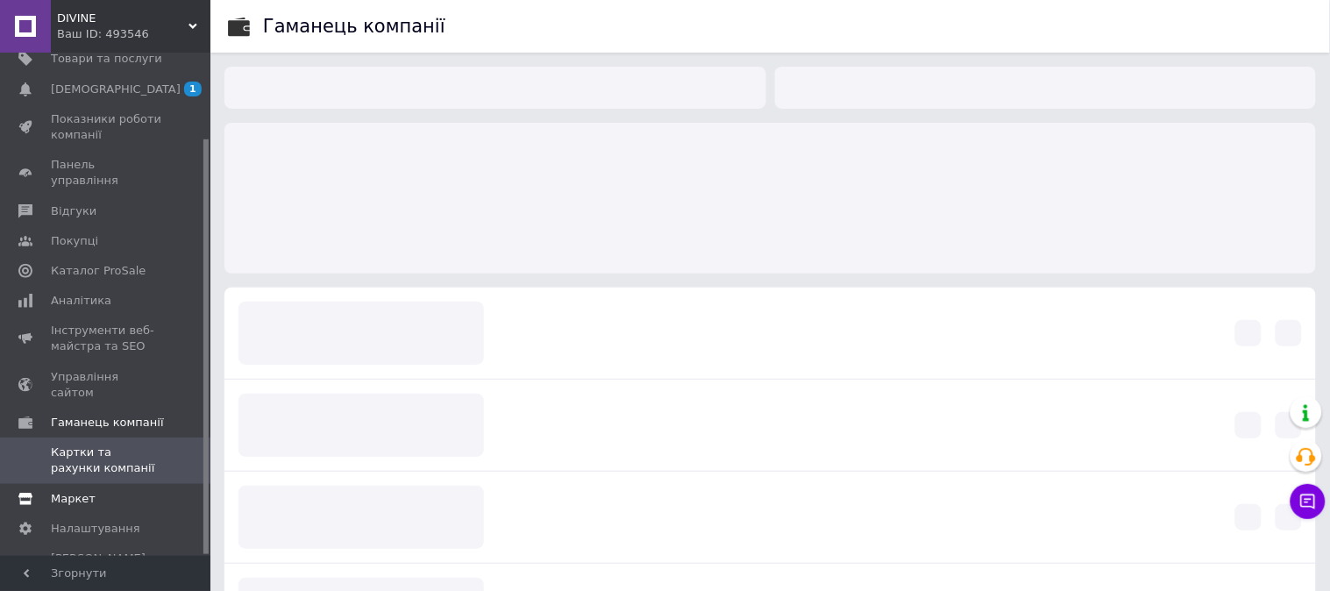
click at [81, 491] on span "Маркет" at bounding box center [73, 499] width 45 height 16
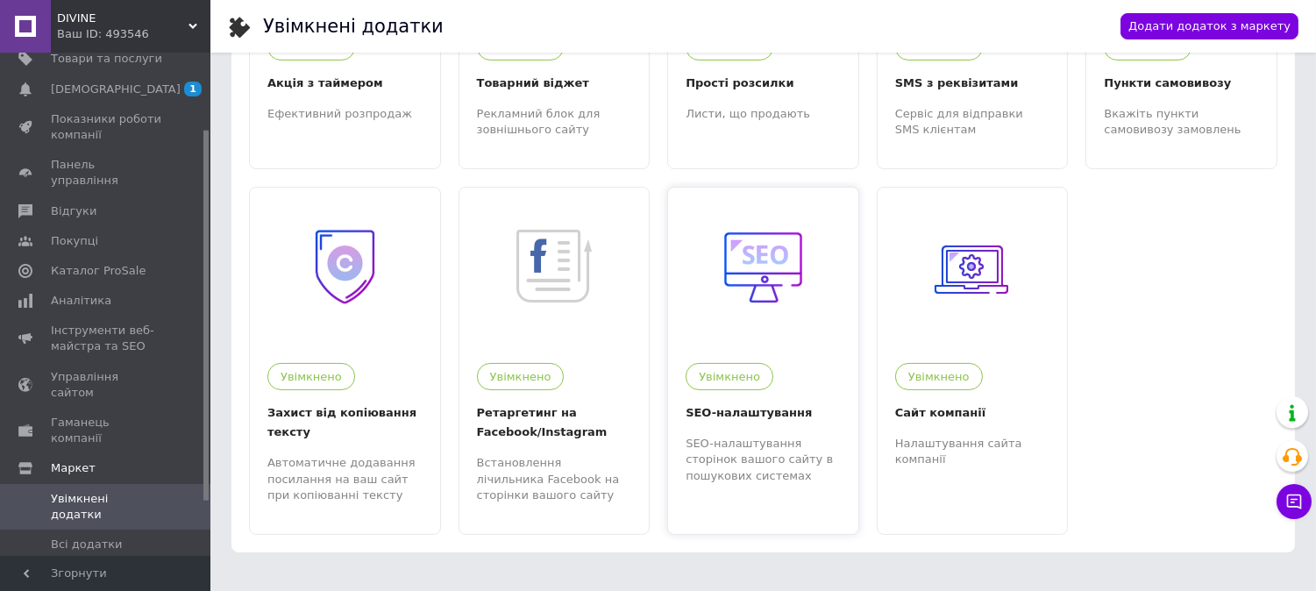
scroll to position [588, 0]
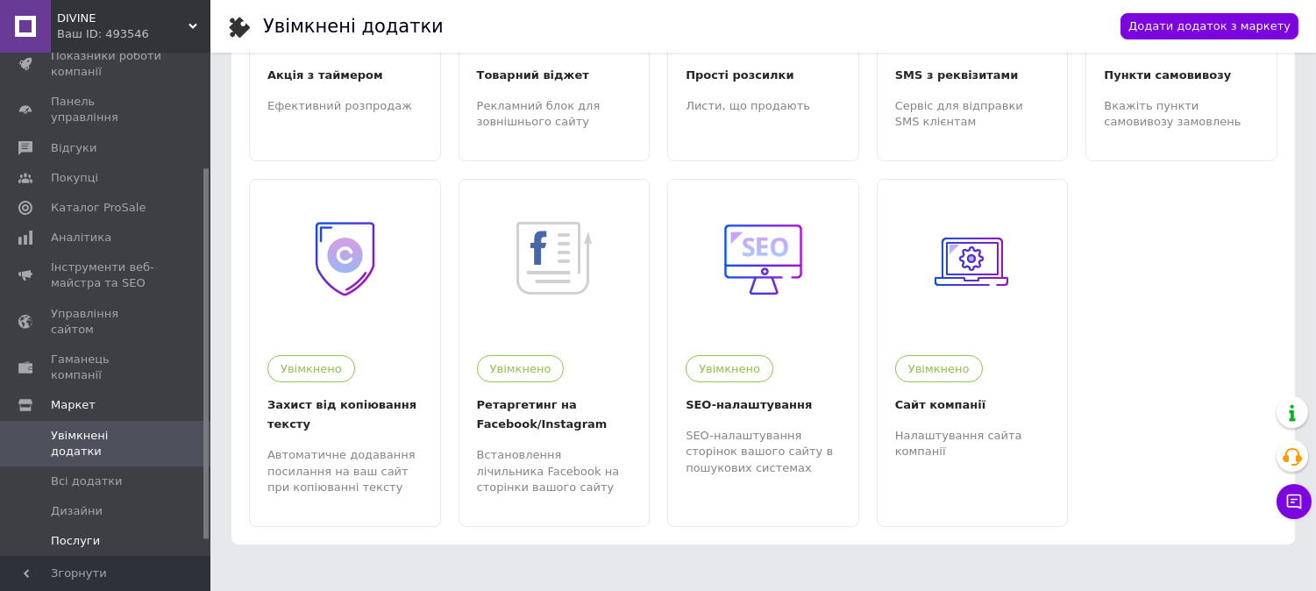
scroll to position [178, 0]
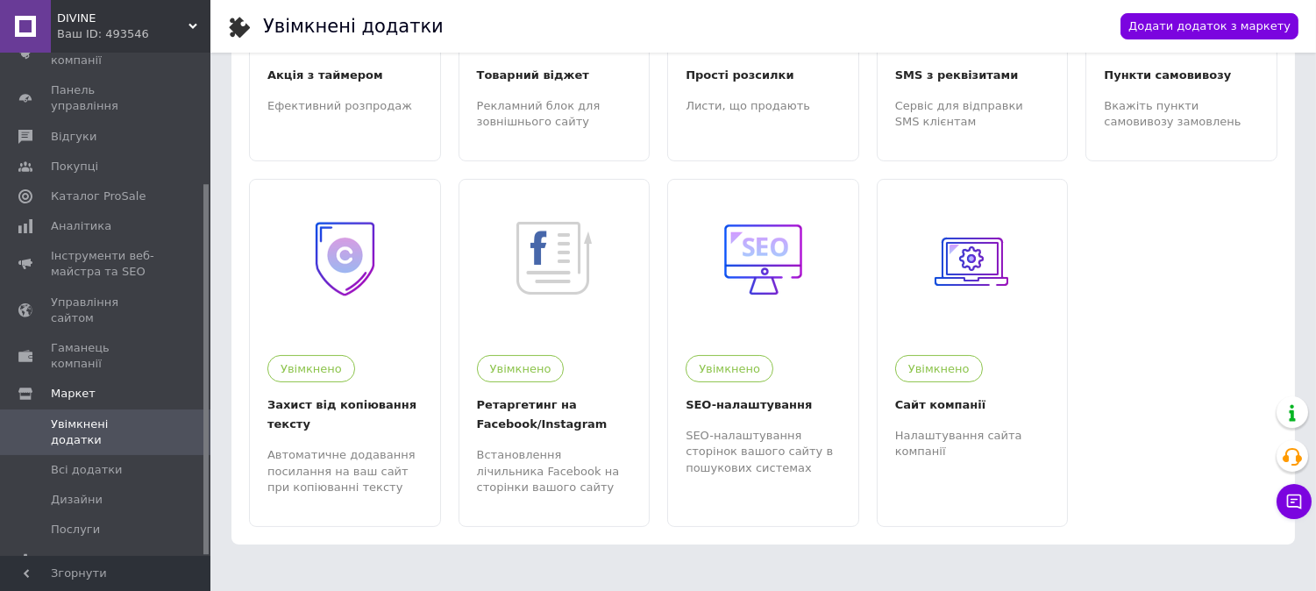
drag, startPoint x: 205, startPoint y: 401, endPoint x: 202, endPoint y: 504, distance: 102.6
click at [203, 504] on div at bounding box center [205, 369] width 5 height 370
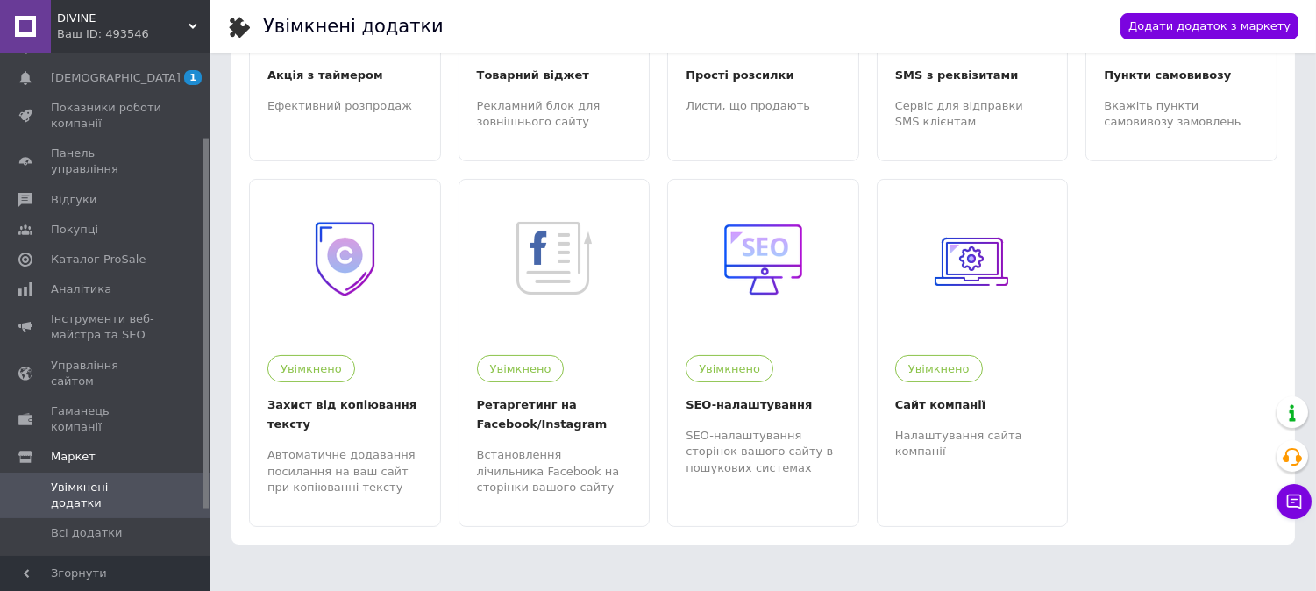
scroll to position [102, 0]
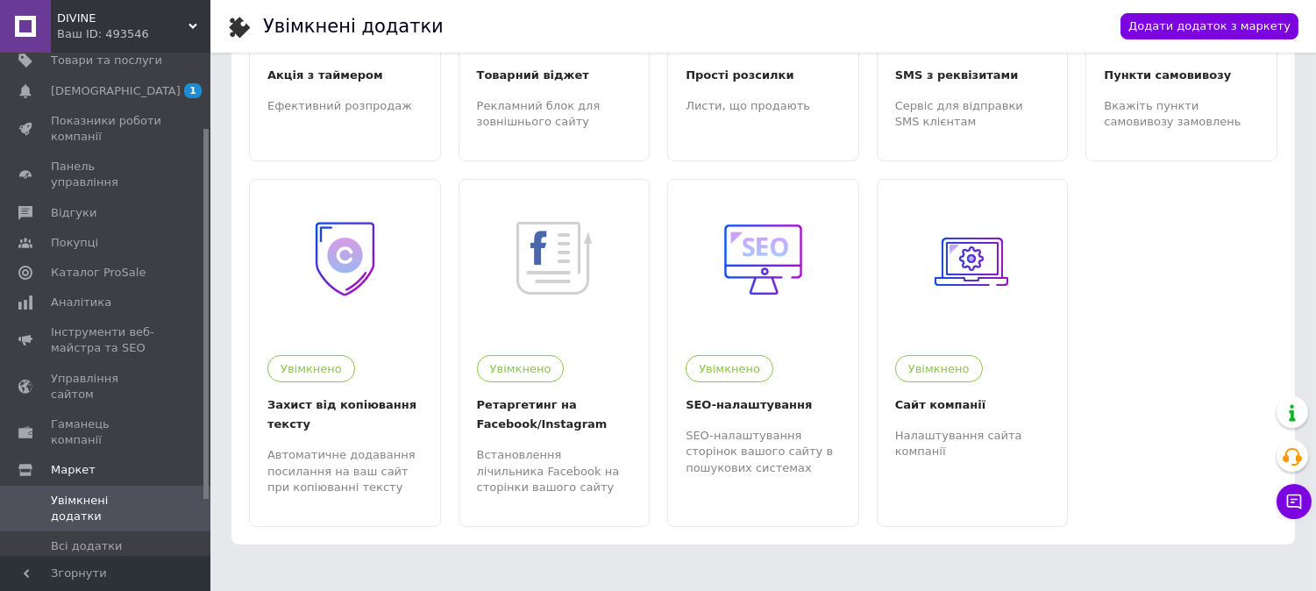
drag, startPoint x: 206, startPoint y: 421, endPoint x: 207, endPoint y: 366, distance: 55.2
click at [207, 366] on div at bounding box center [205, 314] width 5 height 370
click at [86, 371] on span "Управління сайтом" at bounding box center [106, 387] width 111 height 32
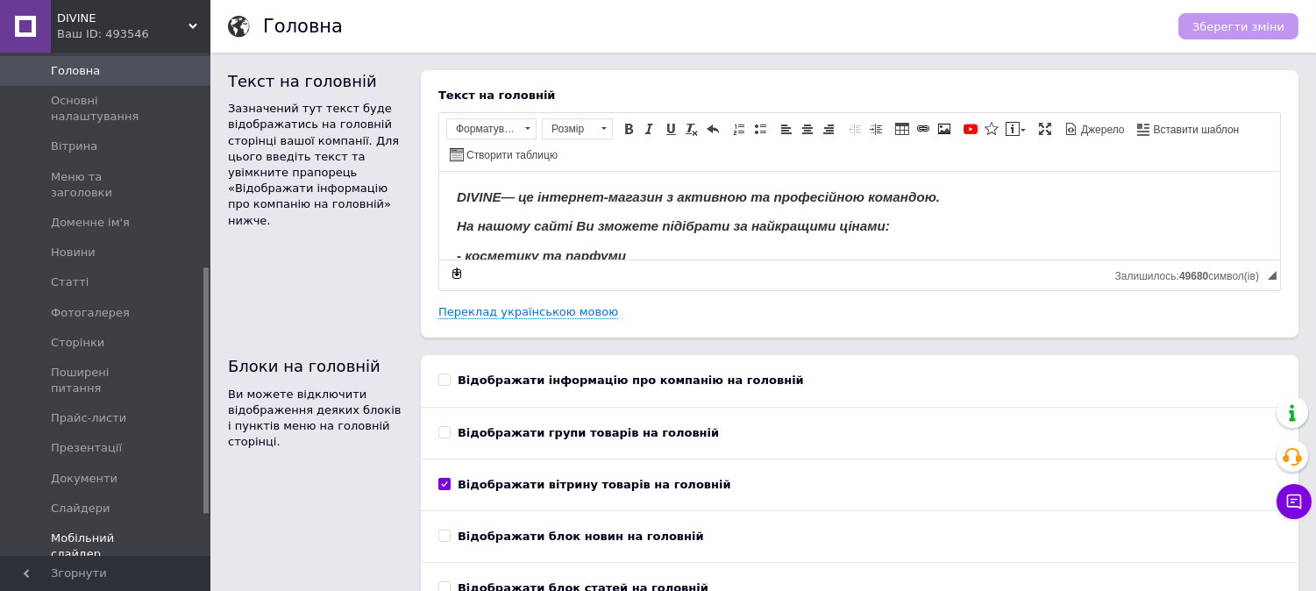
scroll to position [447, 0]
drag, startPoint x: 205, startPoint y: 307, endPoint x: 194, endPoint y: 474, distance: 167.8
click at [194, 474] on div "Замовлення та повідомлення 0 0 Товари та послуги Сповіщення 1 Показники роботи …" at bounding box center [105, 304] width 210 height 503
click at [82, 402] on span "Прайс-листи" at bounding box center [88, 410] width 75 height 16
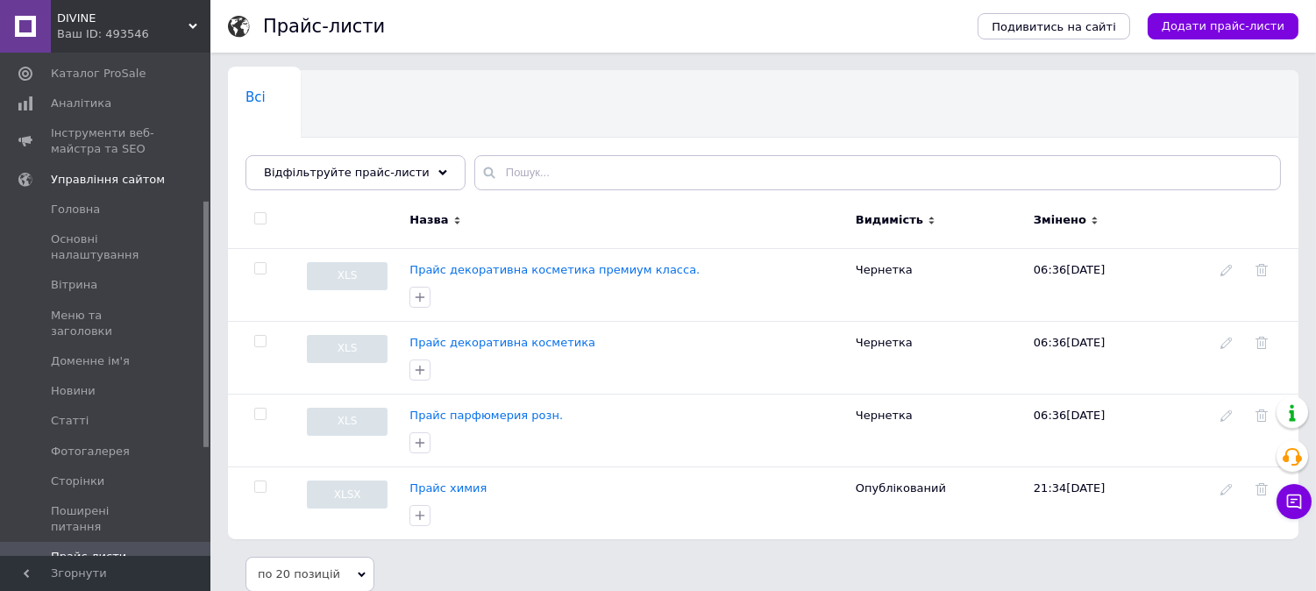
scroll to position [284, 0]
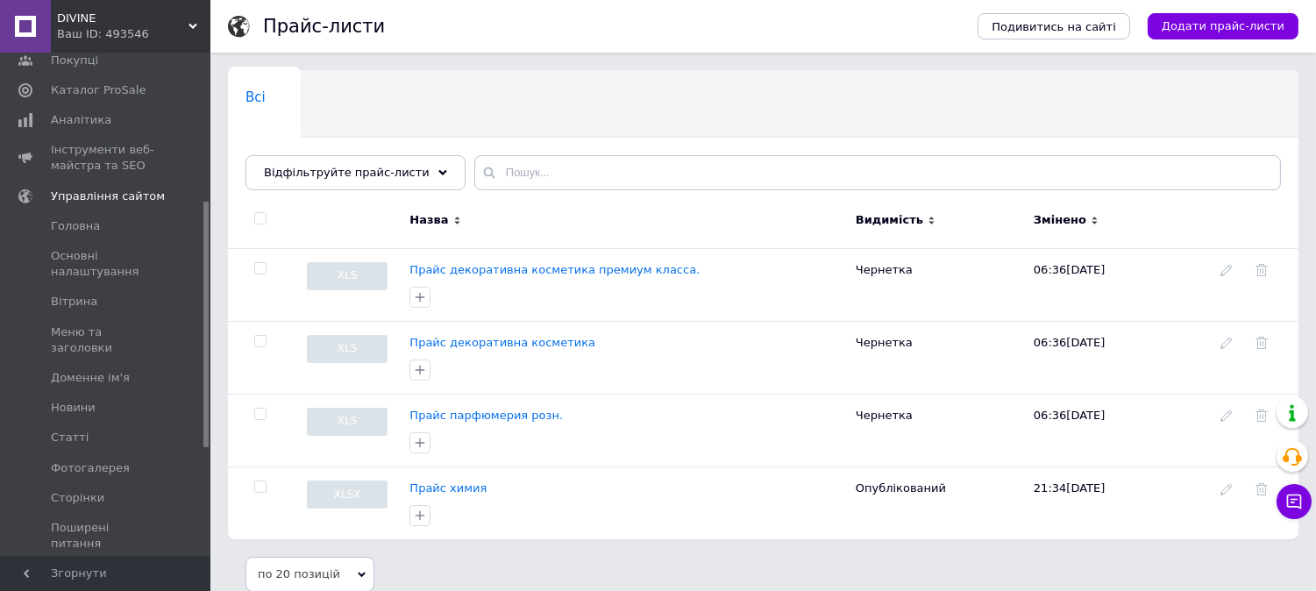
drag, startPoint x: 204, startPoint y: 347, endPoint x: 210, endPoint y: 268, distance: 79.1
click at [210, 268] on div "DIVINE Ваш ID: 493546 Сайт DIVINE Кабінет покупця Перевірити стан системи Сторі…" at bounding box center [658, 304] width 1316 height 609
click at [82, 294] on span "Вітрина" at bounding box center [74, 302] width 46 height 16
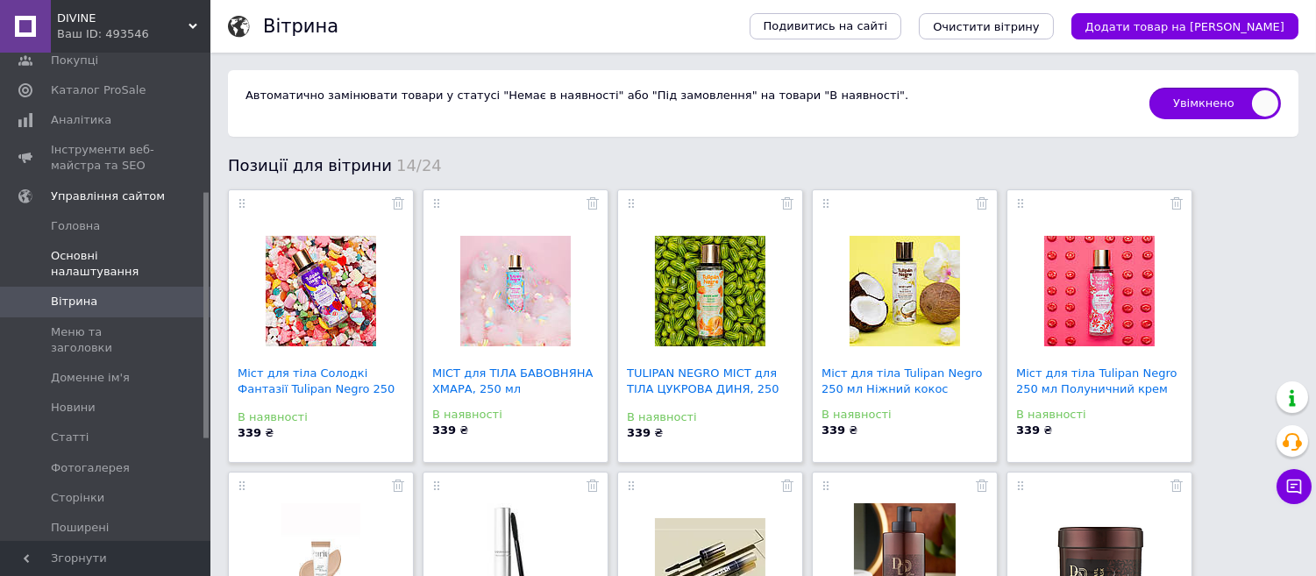
click at [72, 248] on span "Основні налаштування" at bounding box center [106, 264] width 111 height 32
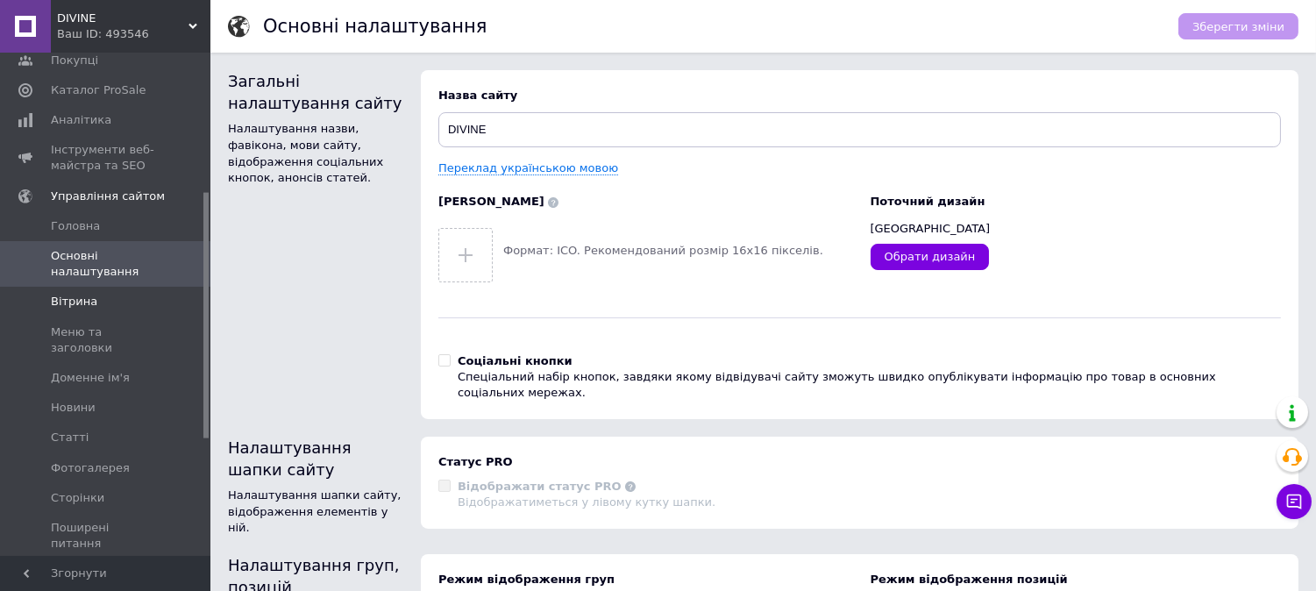
click at [71, 294] on span "Вітрина" at bounding box center [74, 302] width 46 height 16
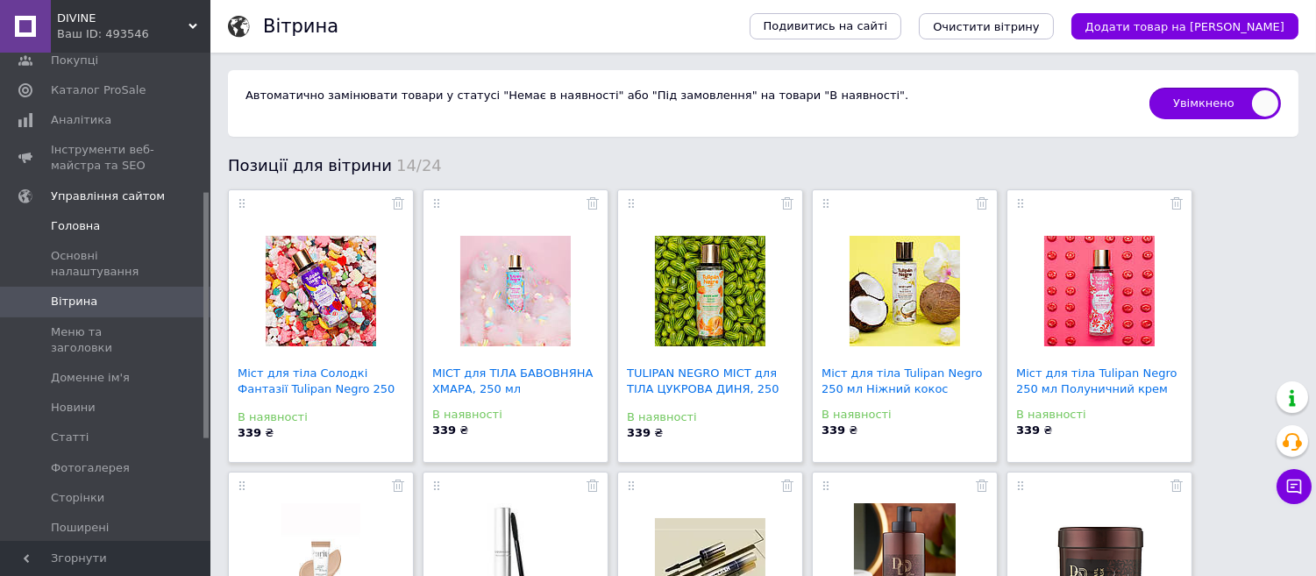
click at [82, 218] on span "Головна" at bounding box center [75, 226] width 49 height 16
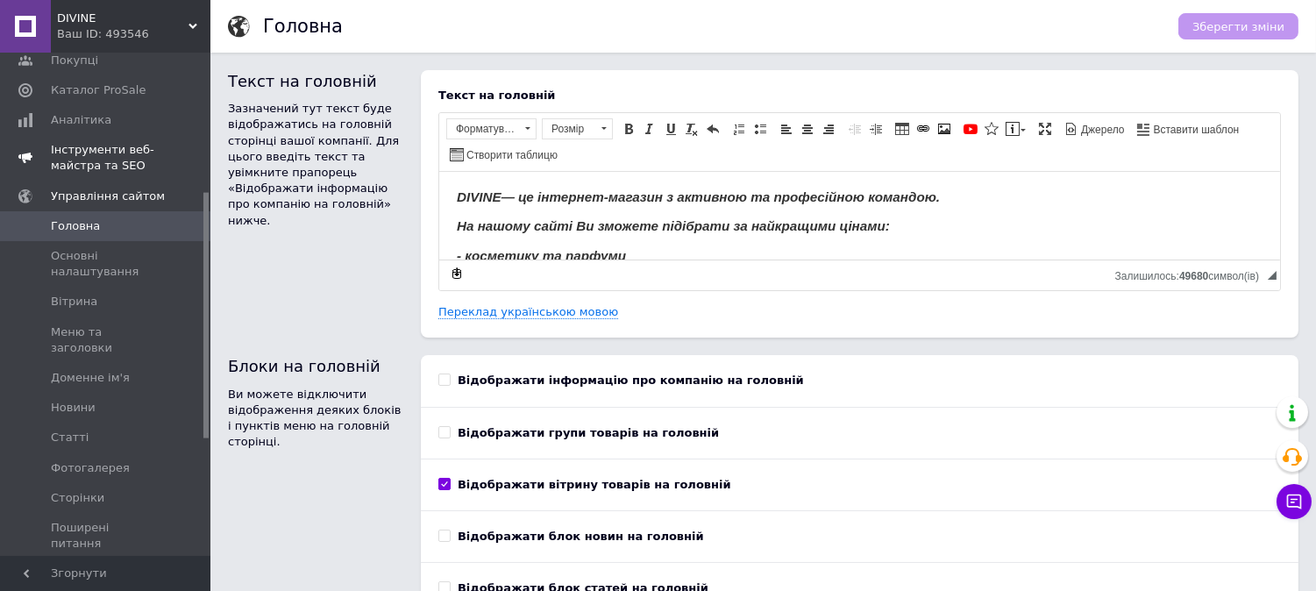
click at [92, 146] on span "Інструменти веб-майстра та SEO" at bounding box center [106, 158] width 111 height 32
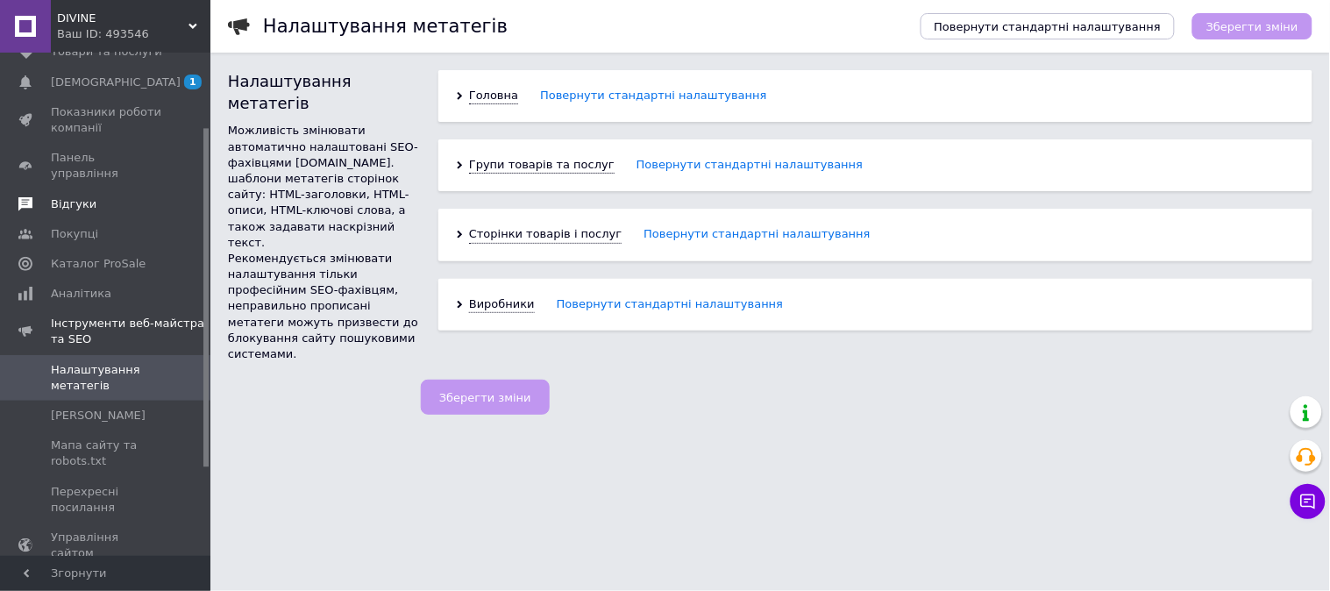
scroll to position [110, 0]
drag, startPoint x: 204, startPoint y: 267, endPoint x: 195, endPoint y: 179, distance: 89.1
click at [195, 179] on div "Замовлення та повідомлення 0 0 Товари та послуги Сповіщення 1 Показники роботи …" at bounding box center [105, 304] width 210 height 503
click at [68, 124] on span "Показники роботи компанії" at bounding box center [106, 121] width 111 height 32
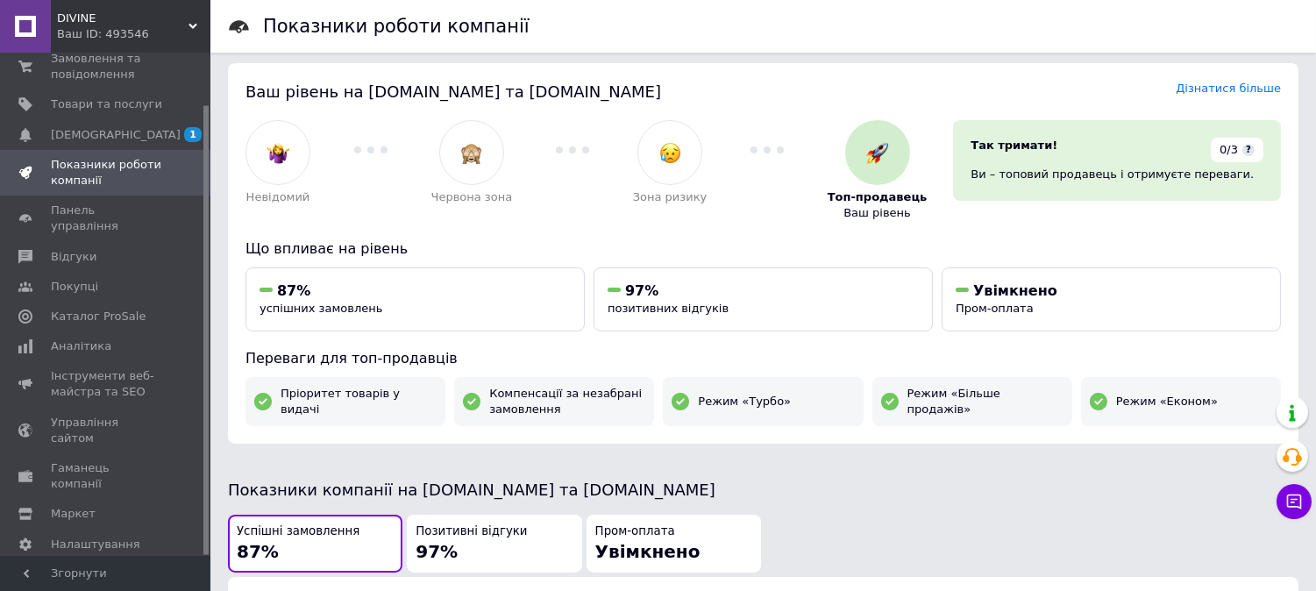
scroll to position [11, 0]
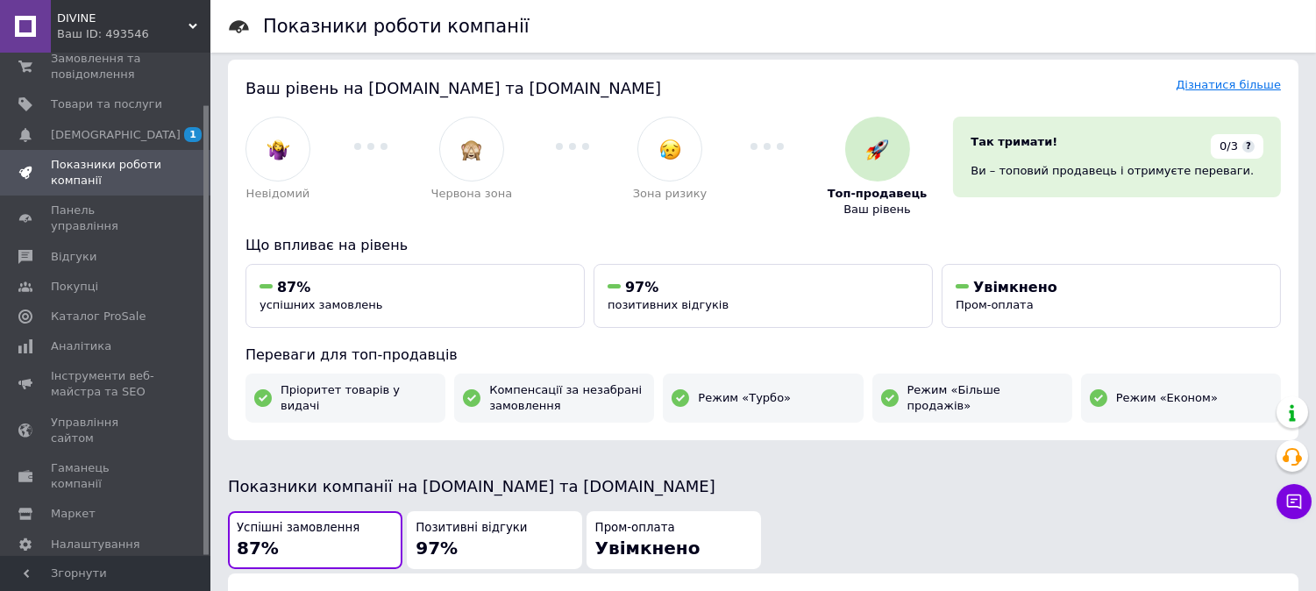
click at [1256, 85] on link "Дізнатися більше" at bounding box center [1227, 84] width 105 height 13
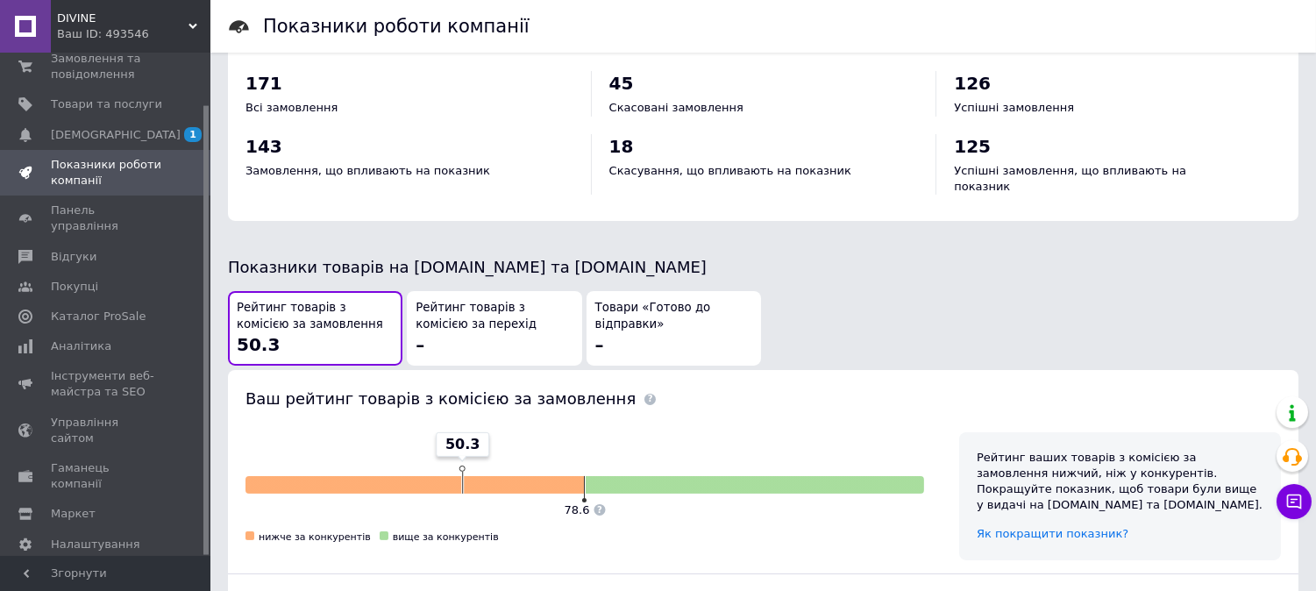
scroll to position [824, 0]
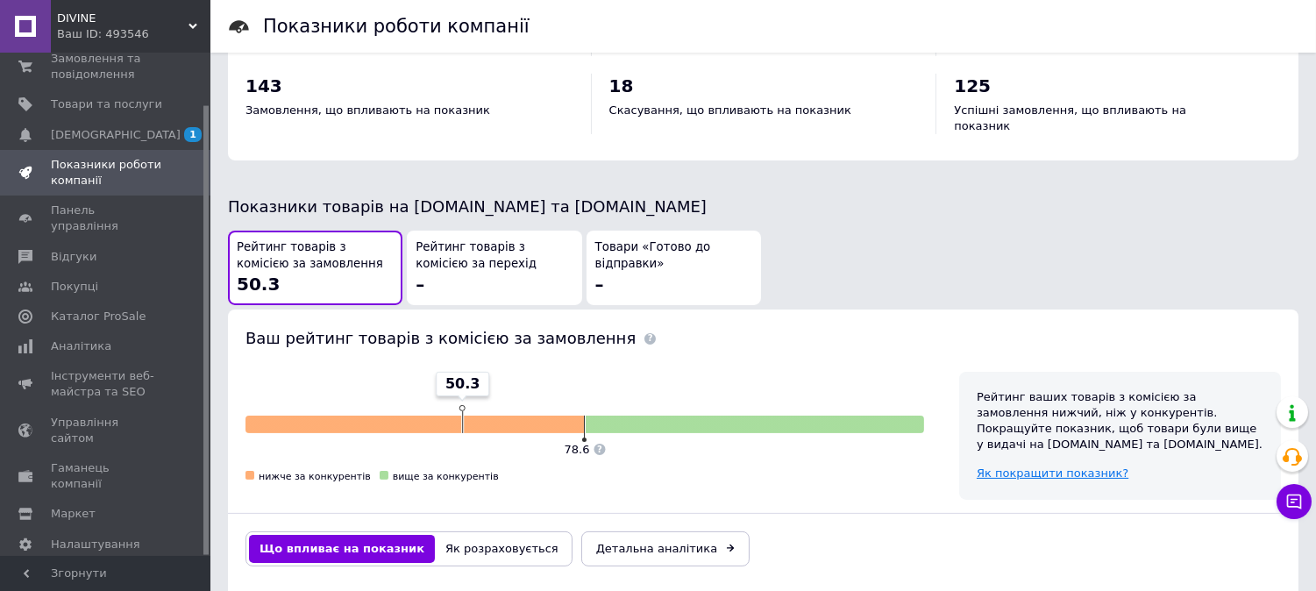
click at [1034, 466] on span "Як покращити показник?" at bounding box center [1052, 472] width 152 height 13
click at [80, 536] on span "Налаштування" at bounding box center [95, 544] width 89 height 16
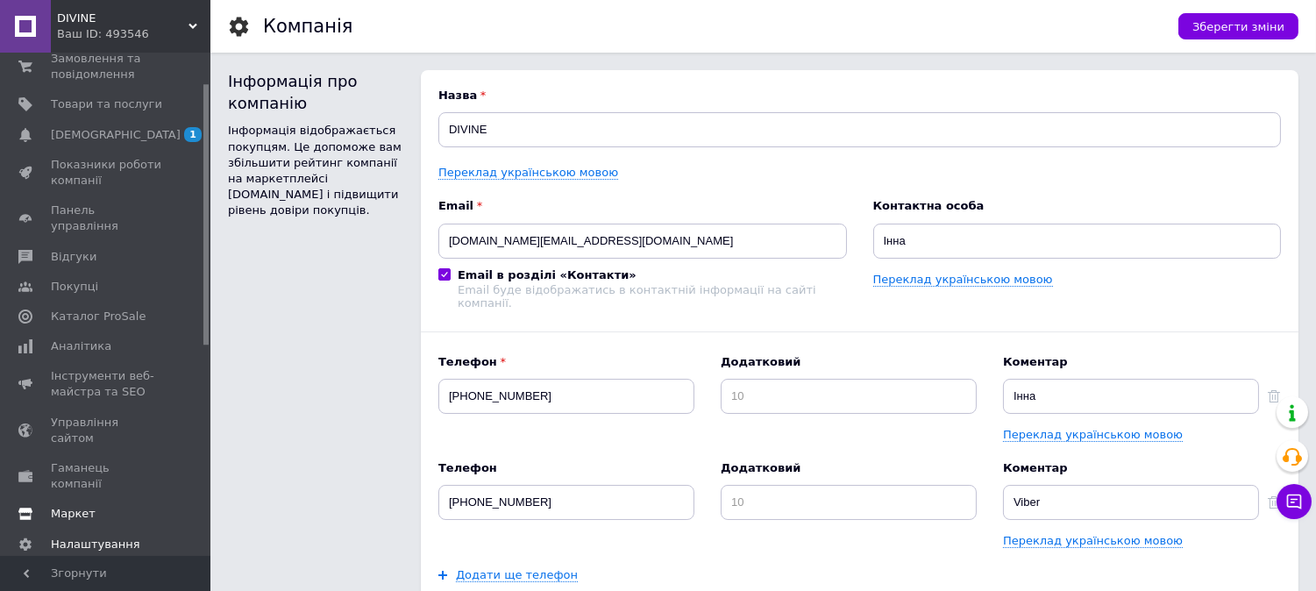
click at [67, 506] on span "Маркет" at bounding box center [73, 514] width 45 height 16
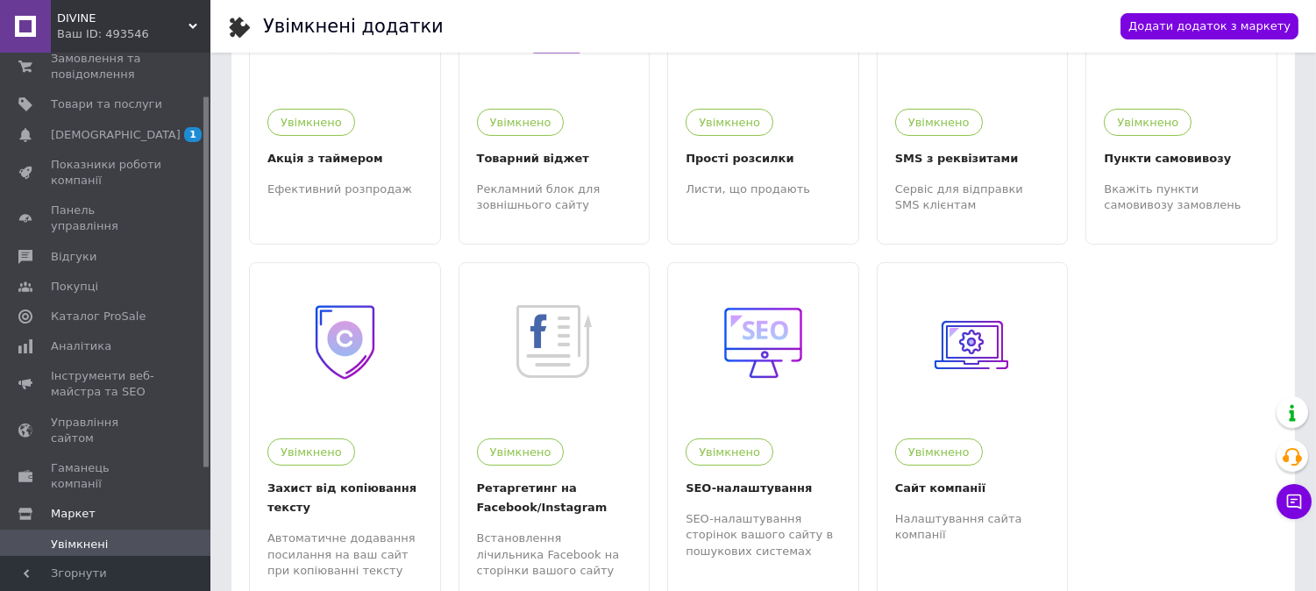
scroll to position [588, 0]
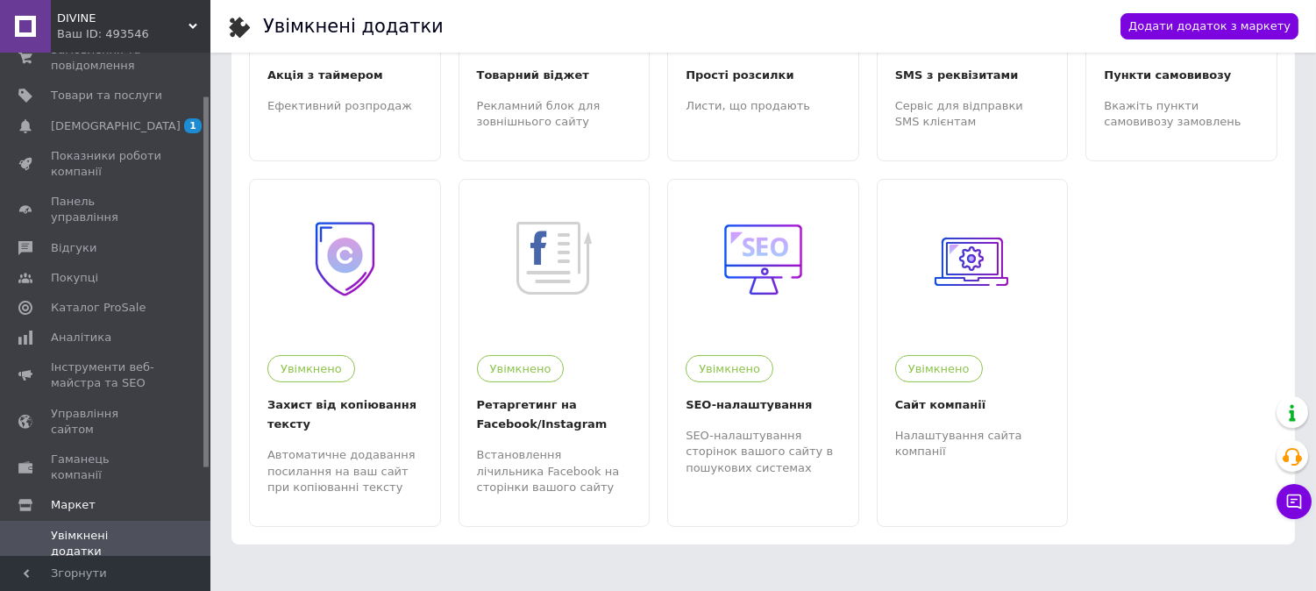
drag, startPoint x: 208, startPoint y: 191, endPoint x: 208, endPoint y: 202, distance: 10.5
click at [208, 202] on div at bounding box center [205, 282] width 5 height 370
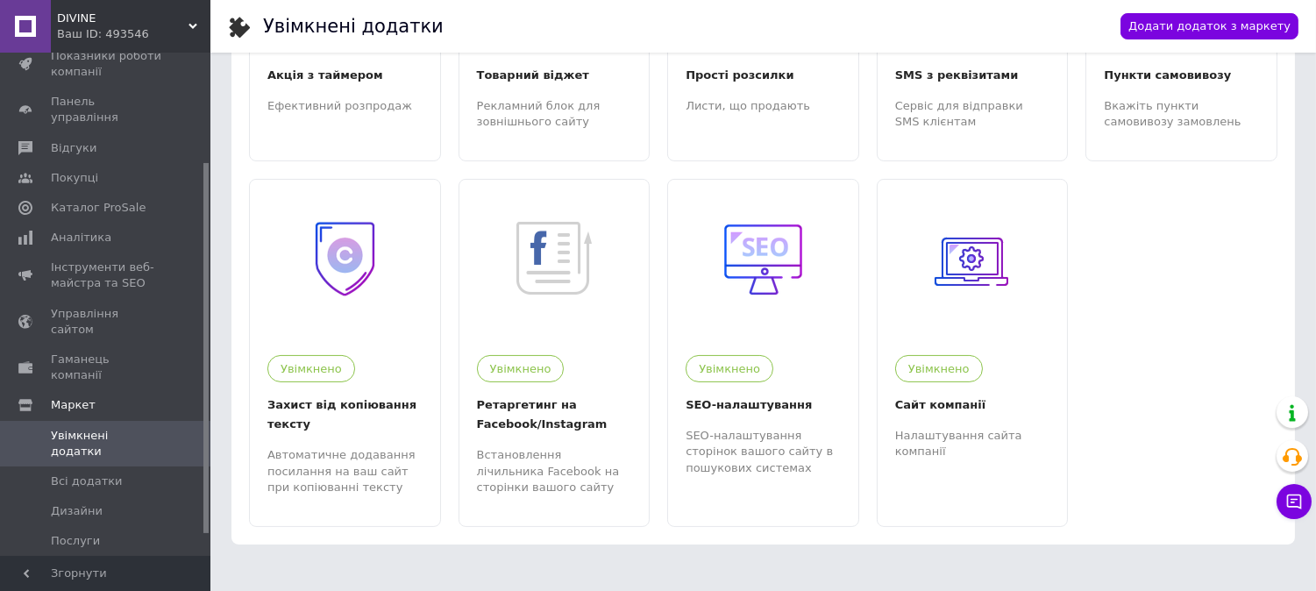
scroll to position [178, 0]
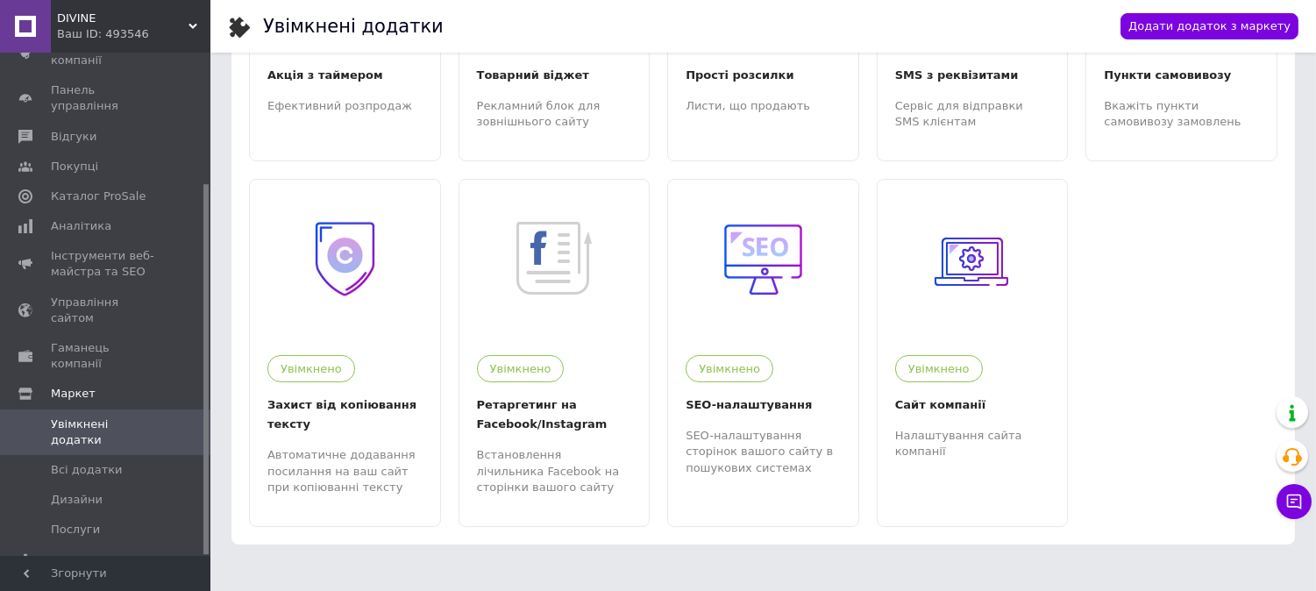
drag, startPoint x: 206, startPoint y: 206, endPoint x: 214, endPoint y: 330, distance: 124.7
click at [214, 330] on div "DIVINE Ваш ID: 493546 Сайт DIVINE Кабінет покупця Перевірити стан системи Сторі…" at bounding box center [658, 5] width 1316 height 1187
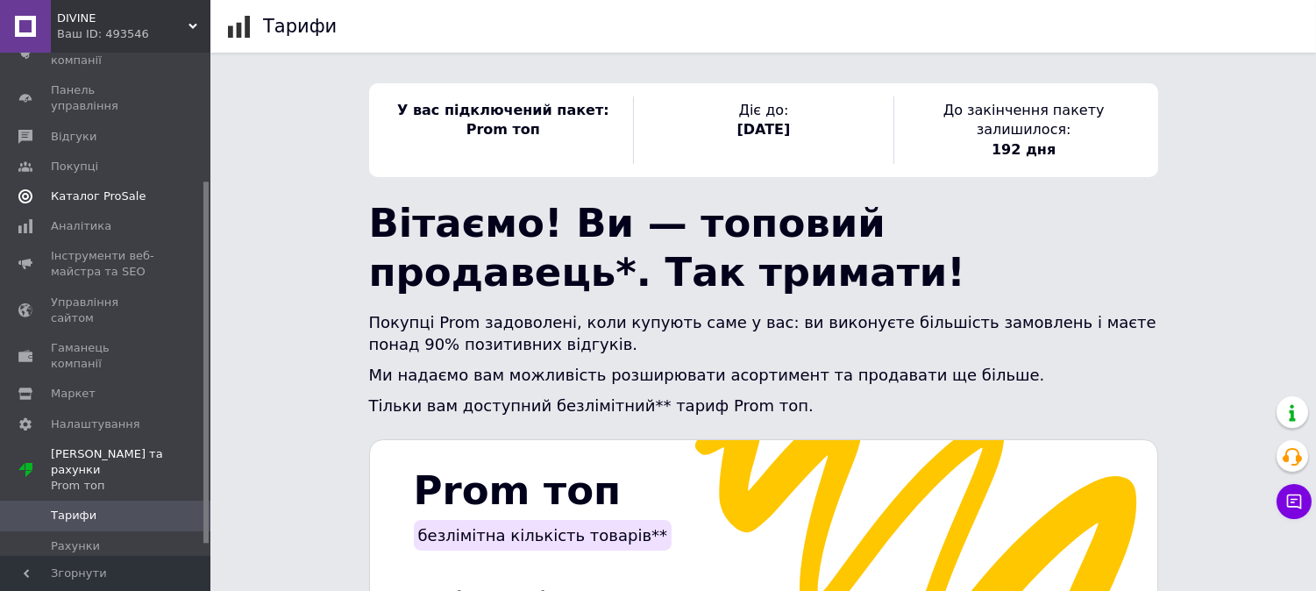
click at [119, 188] on span "Каталог ProSale" at bounding box center [98, 196] width 95 height 16
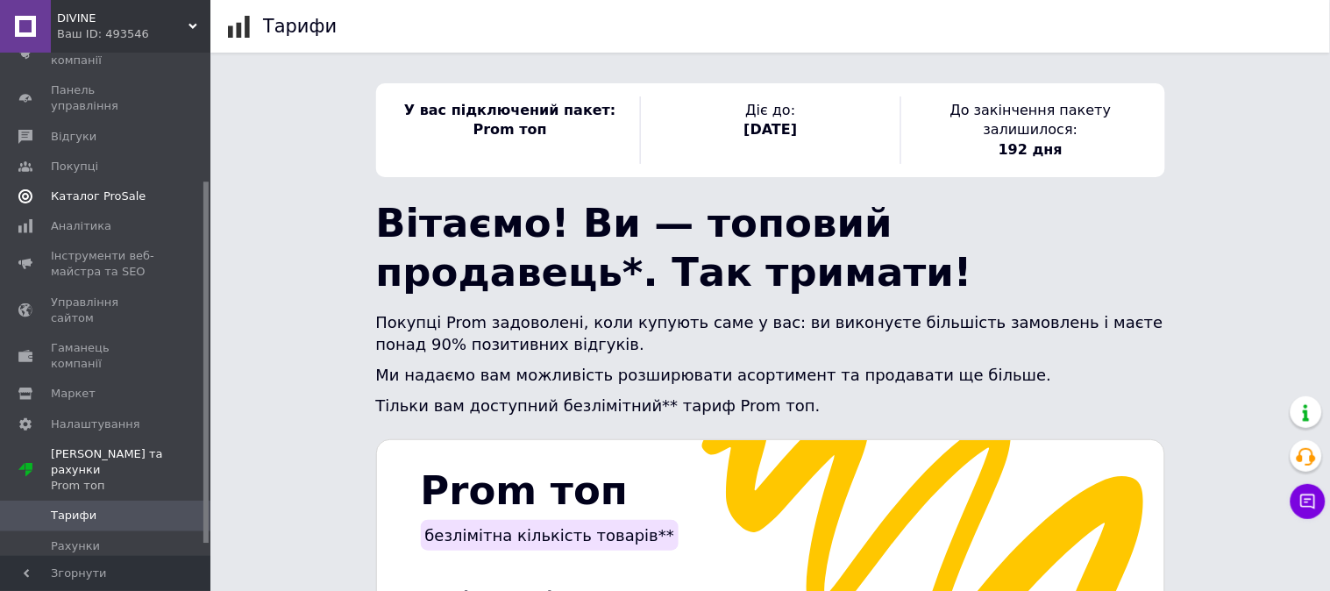
scroll to position [134, 0]
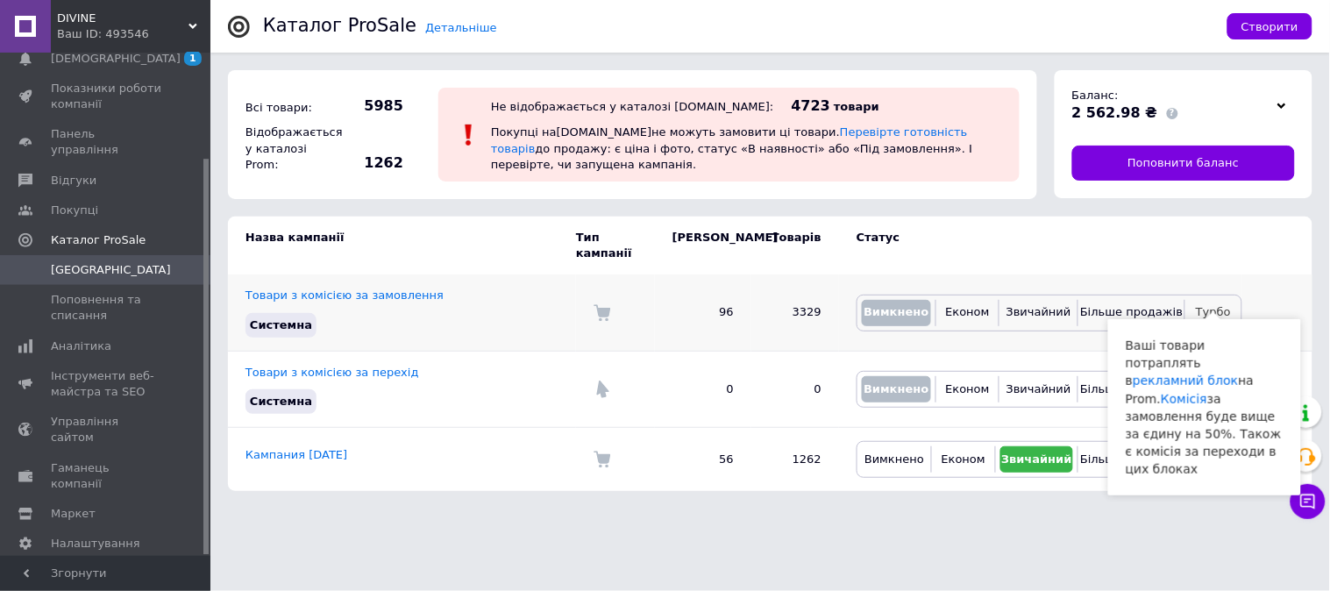
click at [1219, 305] on span "Турбо" at bounding box center [1213, 311] width 35 height 13
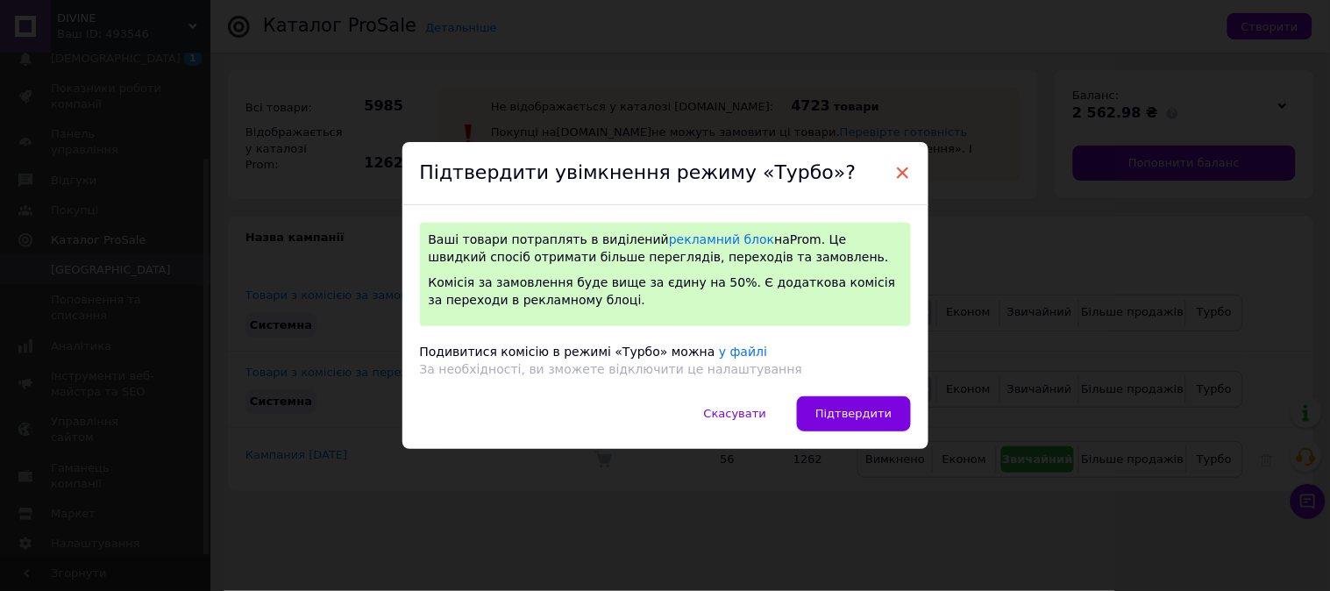
click at [901, 169] on span "×" at bounding box center [903, 173] width 16 height 30
